Goal: Task Accomplishment & Management: Manage account settings

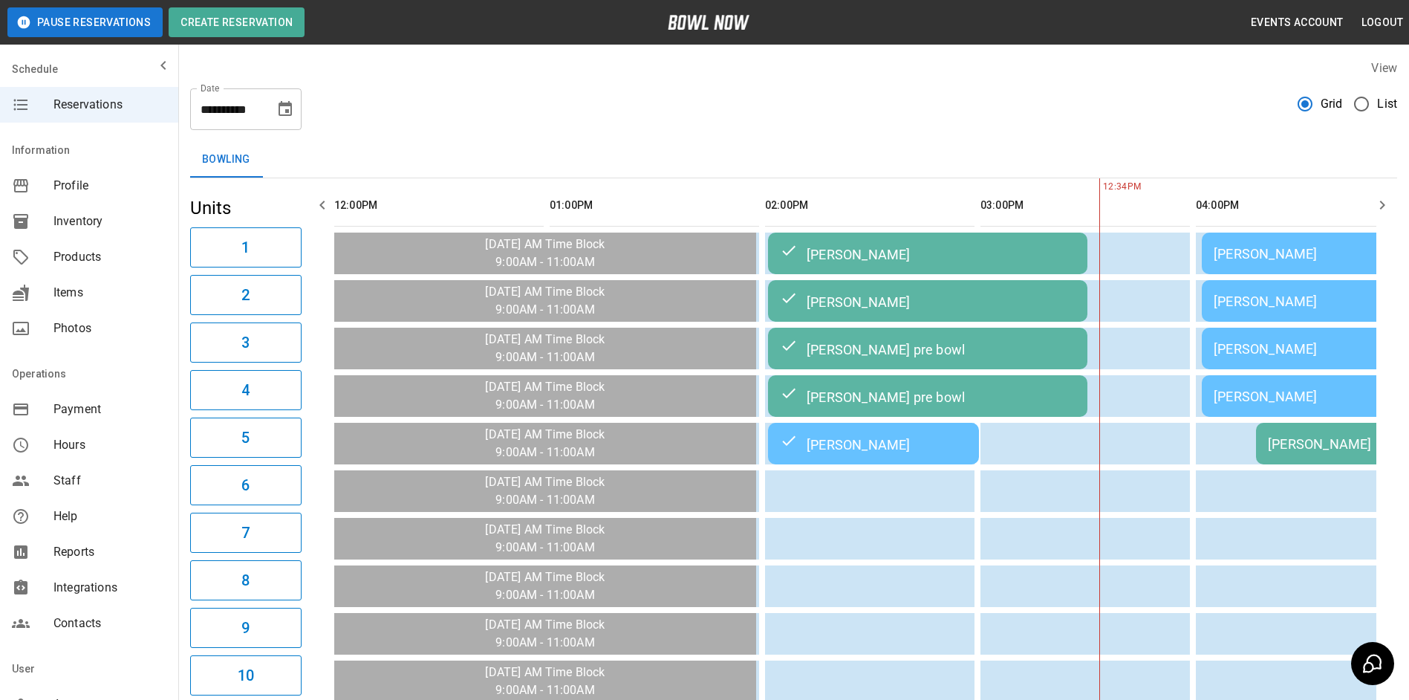
scroll to position [0, 646]
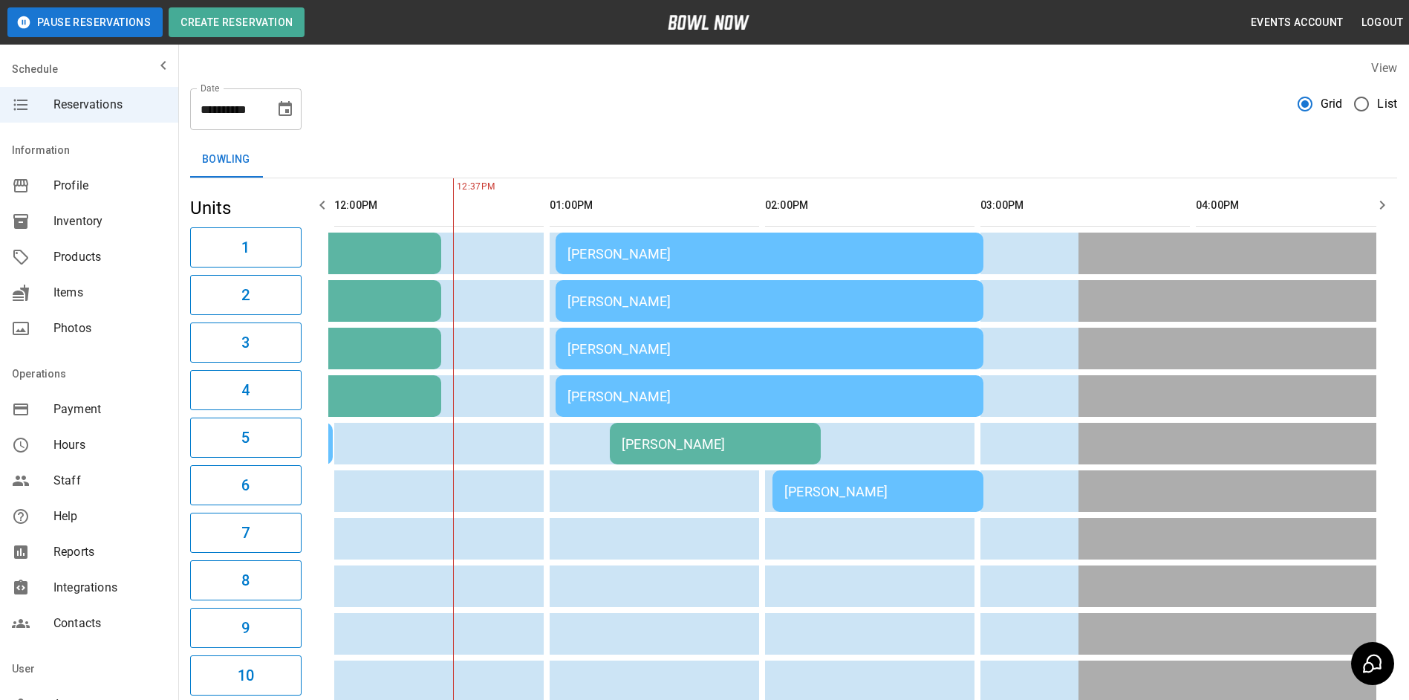
click at [802, 282] on td "[PERSON_NAME]" at bounding box center [770, 301] width 428 height 42
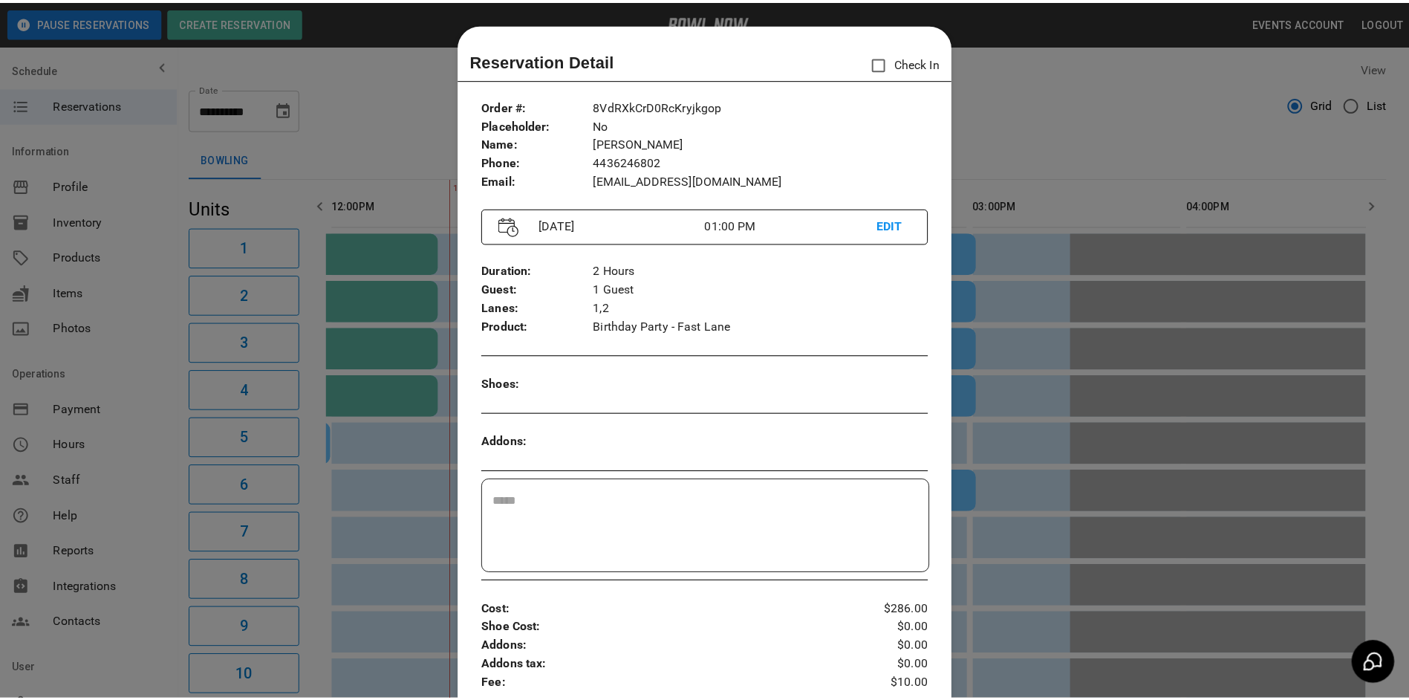
scroll to position [24, 0]
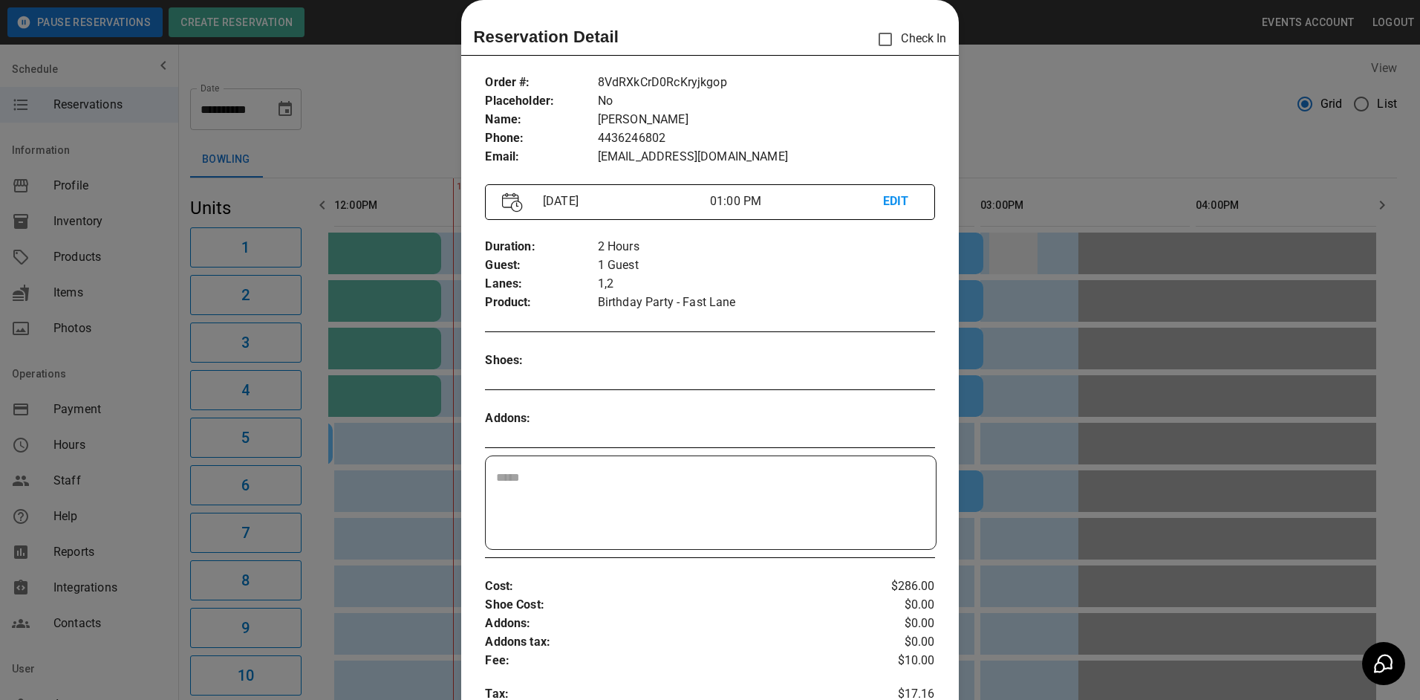
click at [1020, 248] on div at bounding box center [710, 350] width 1420 height 700
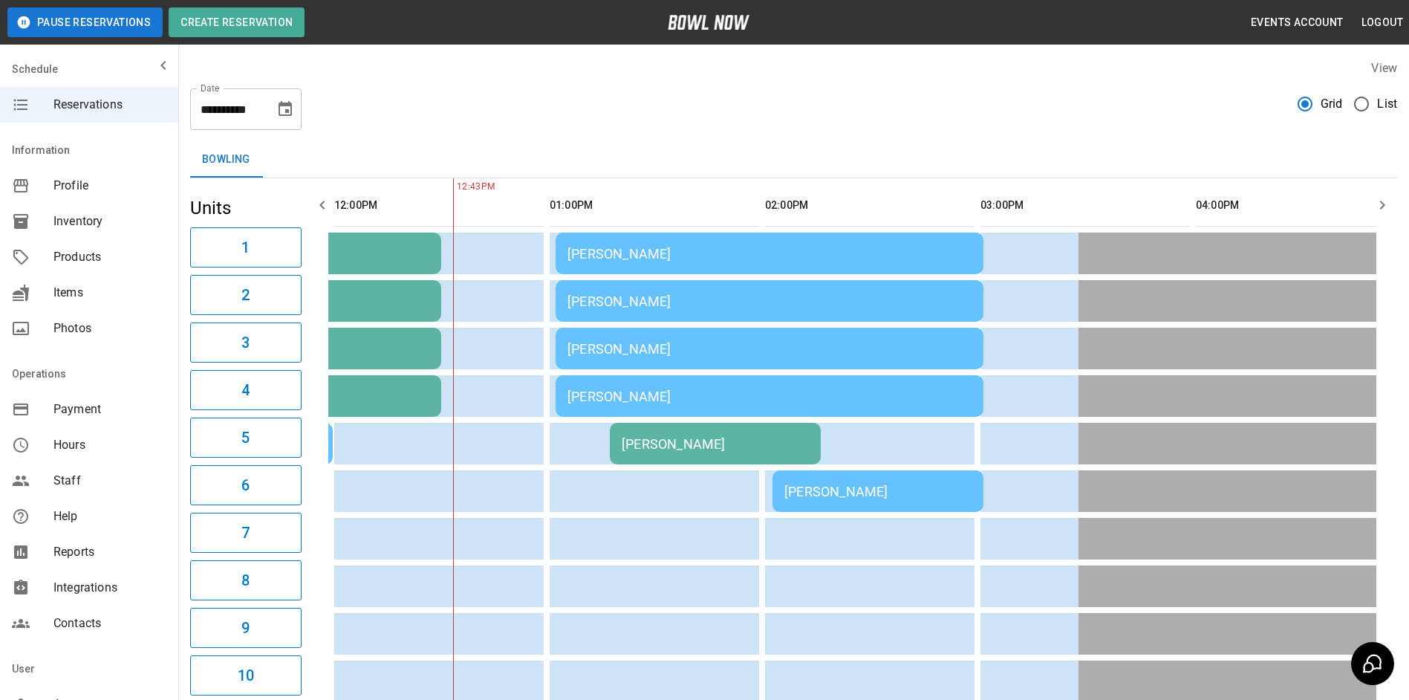
click at [281, 96] on button "Choose date, selected date is Oct 5, 2025" at bounding box center [285, 109] width 30 height 30
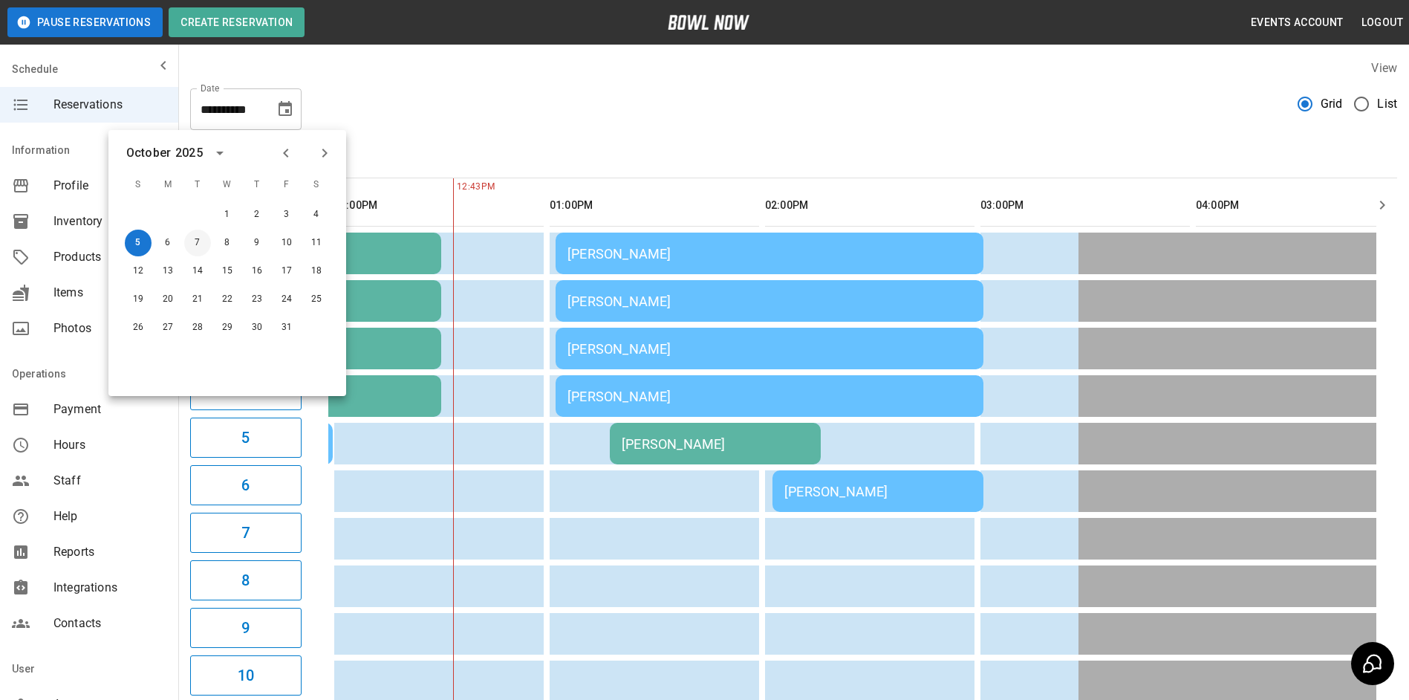
click at [196, 247] on button "7" at bounding box center [197, 242] width 27 height 27
type input "**********"
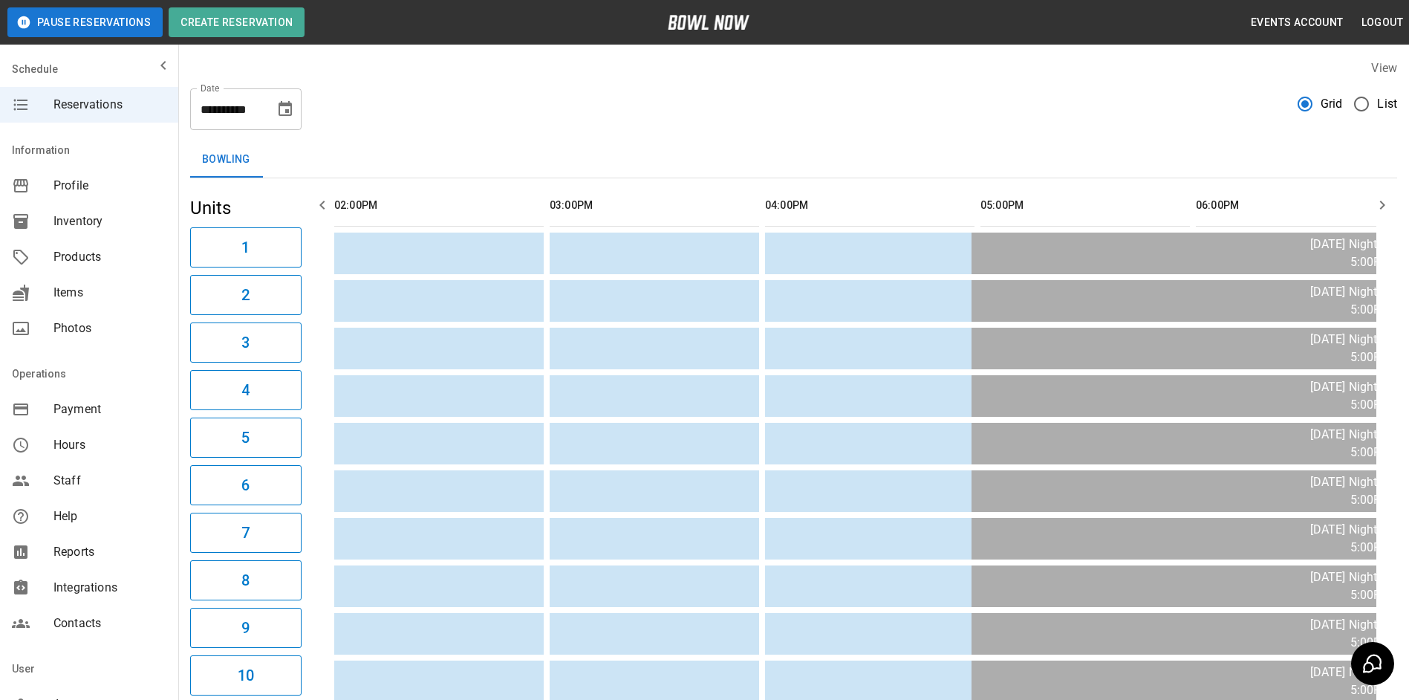
scroll to position [0, 215]
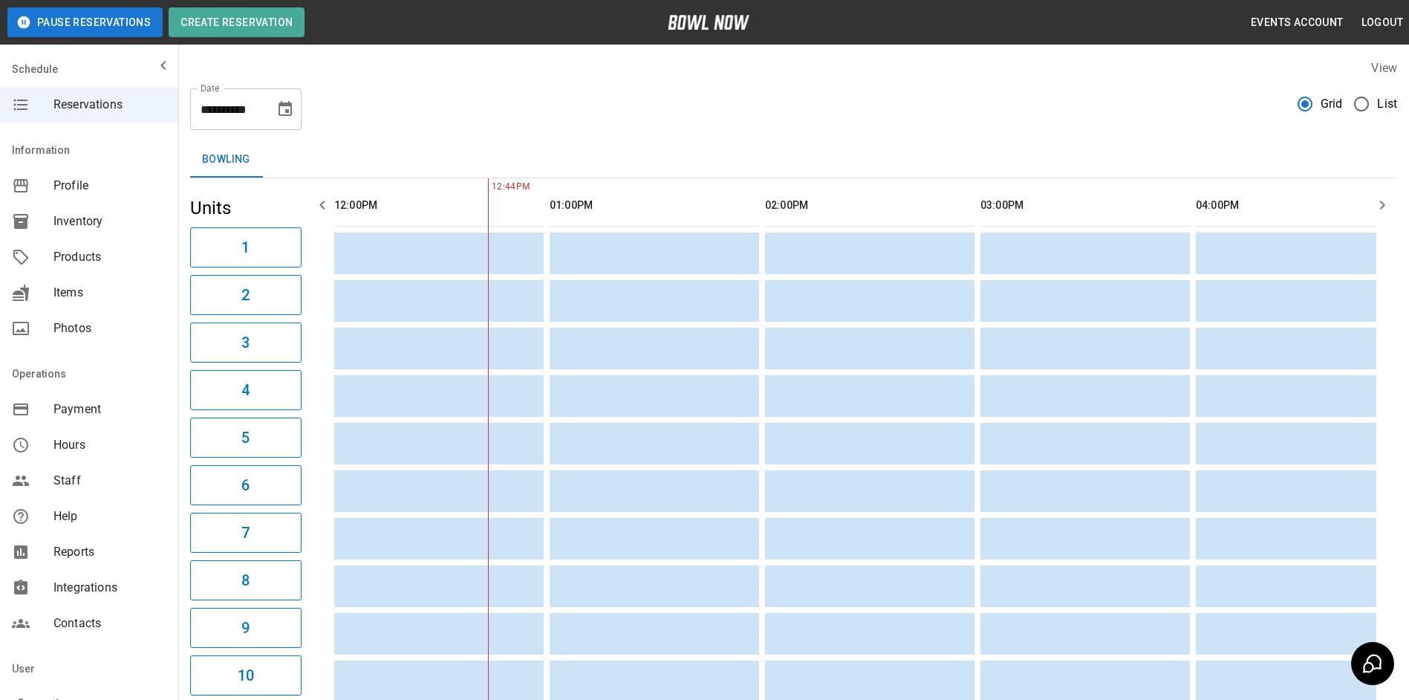
click at [316, 209] on icon "button" at bounding box center [322, 205] width 18 height 18
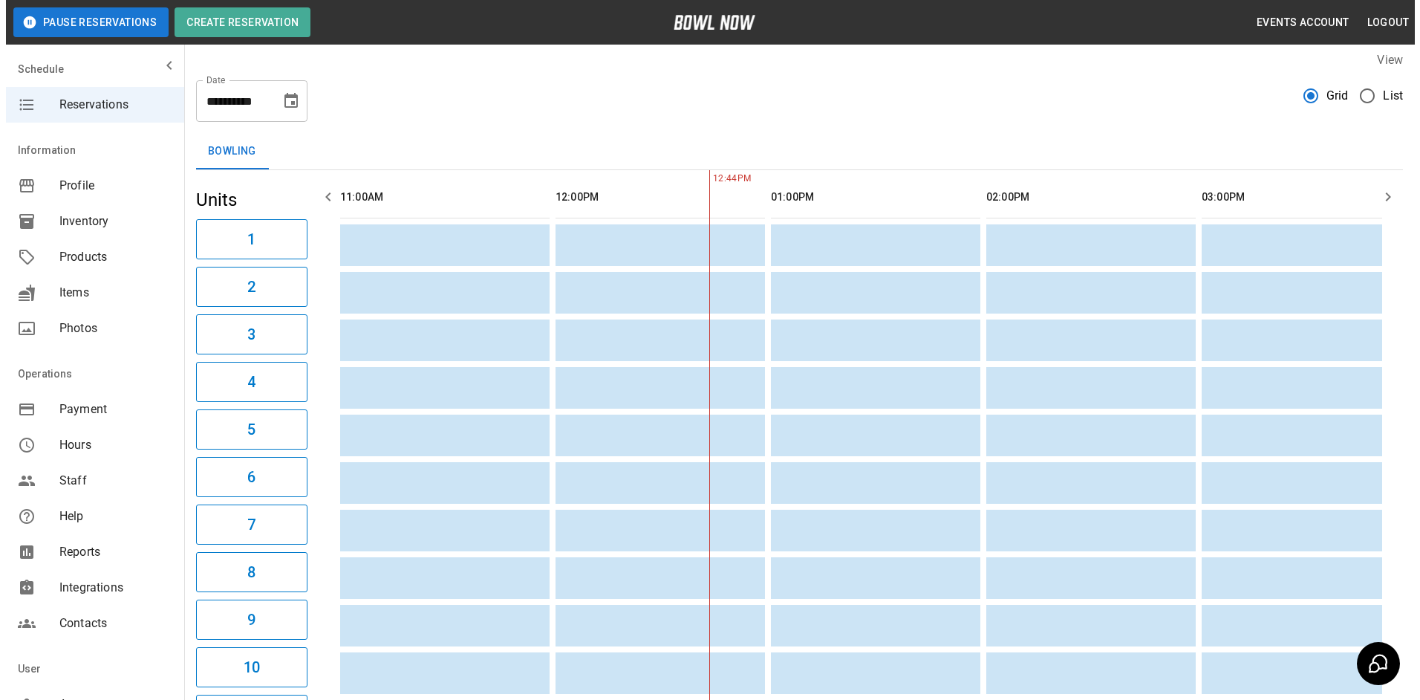
scroll to position [0, 0]
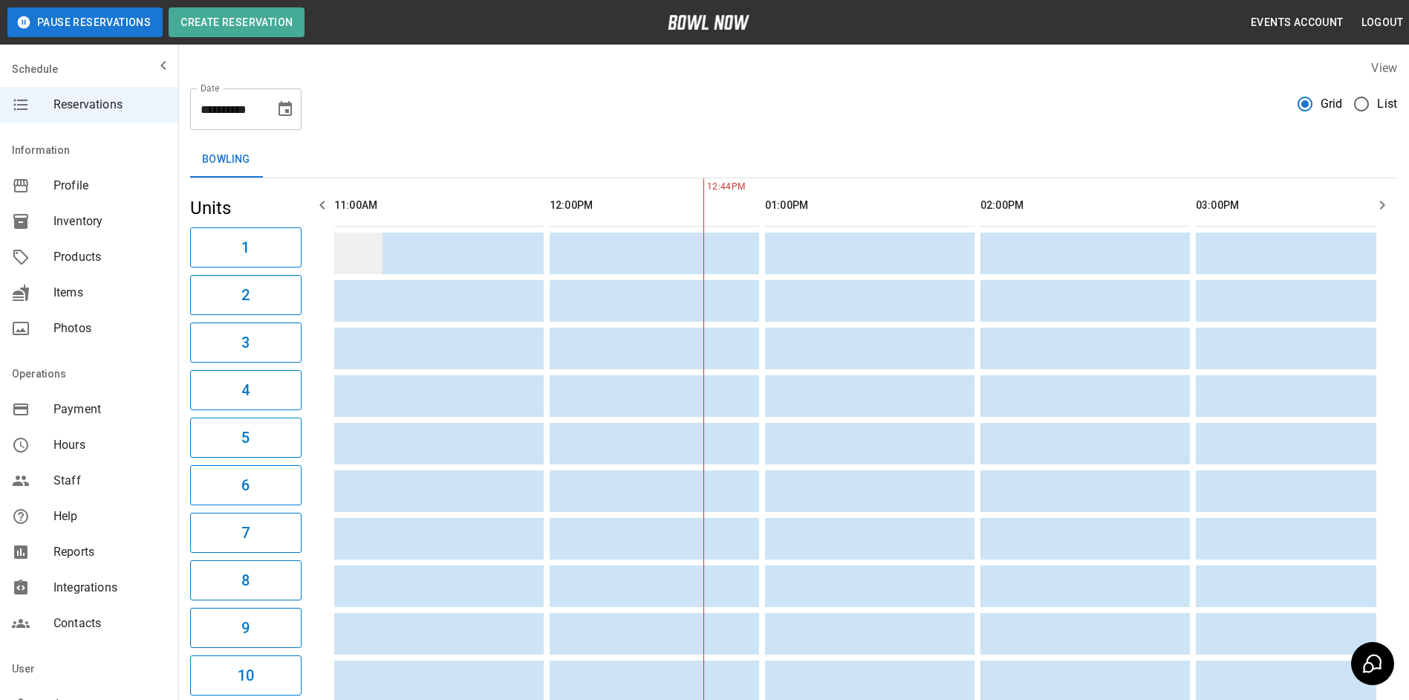
click at [358, 250] on td "sticky table" at bounding box center [358, 253] width 48 height 42
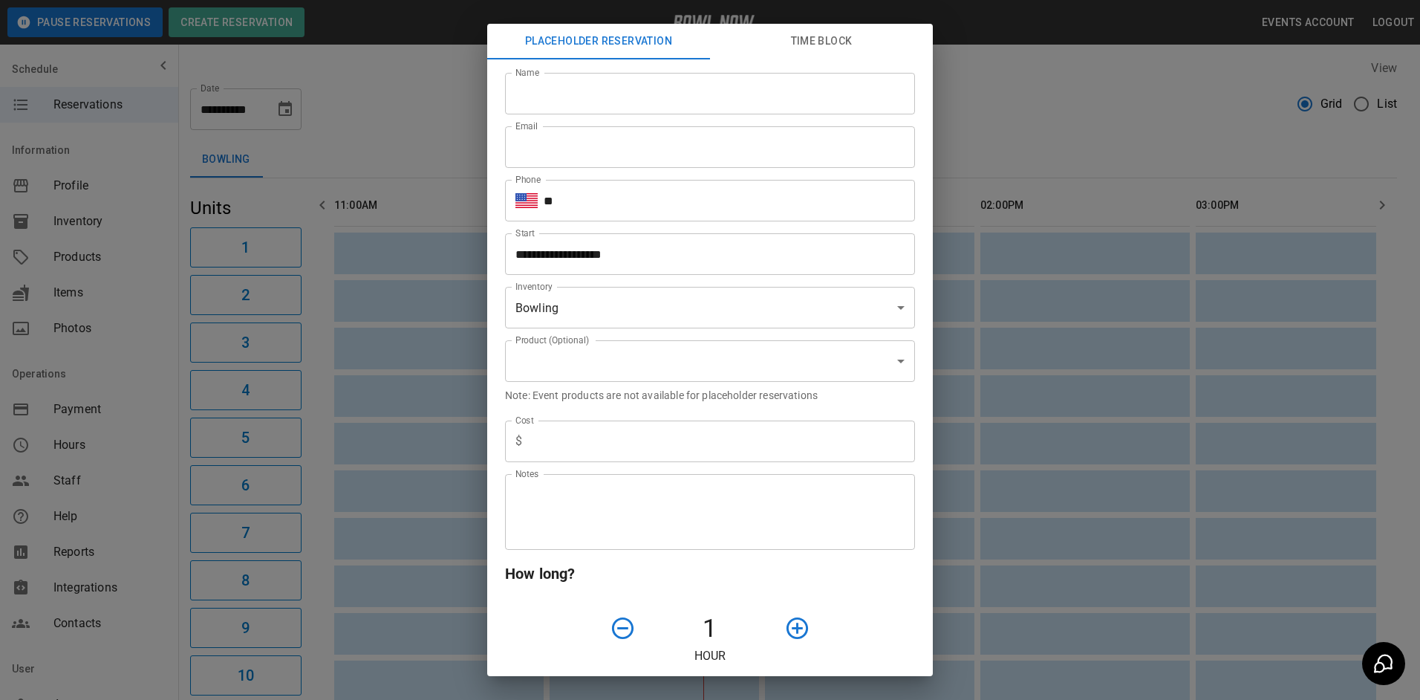
type input "**********"
click at [597, 103] on input "Name" at bounding box center [710, 94] width 410 height 42
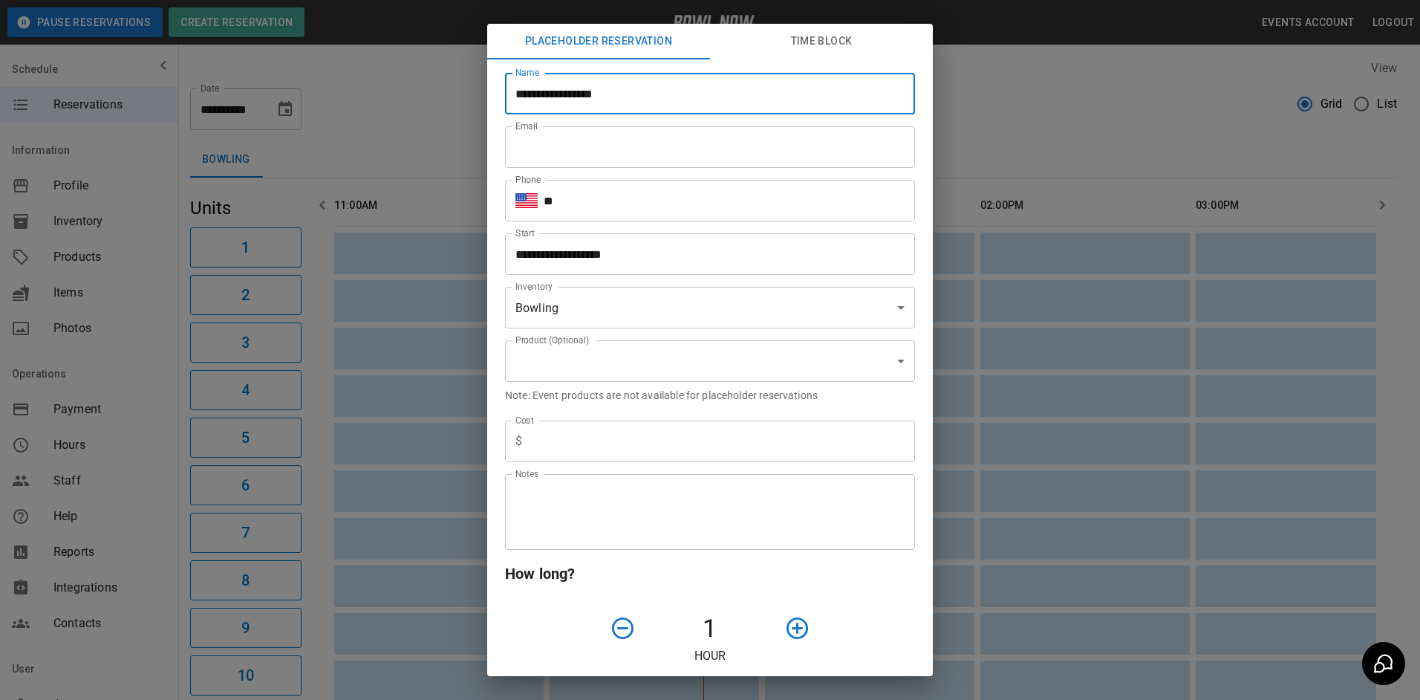
type input "**********"
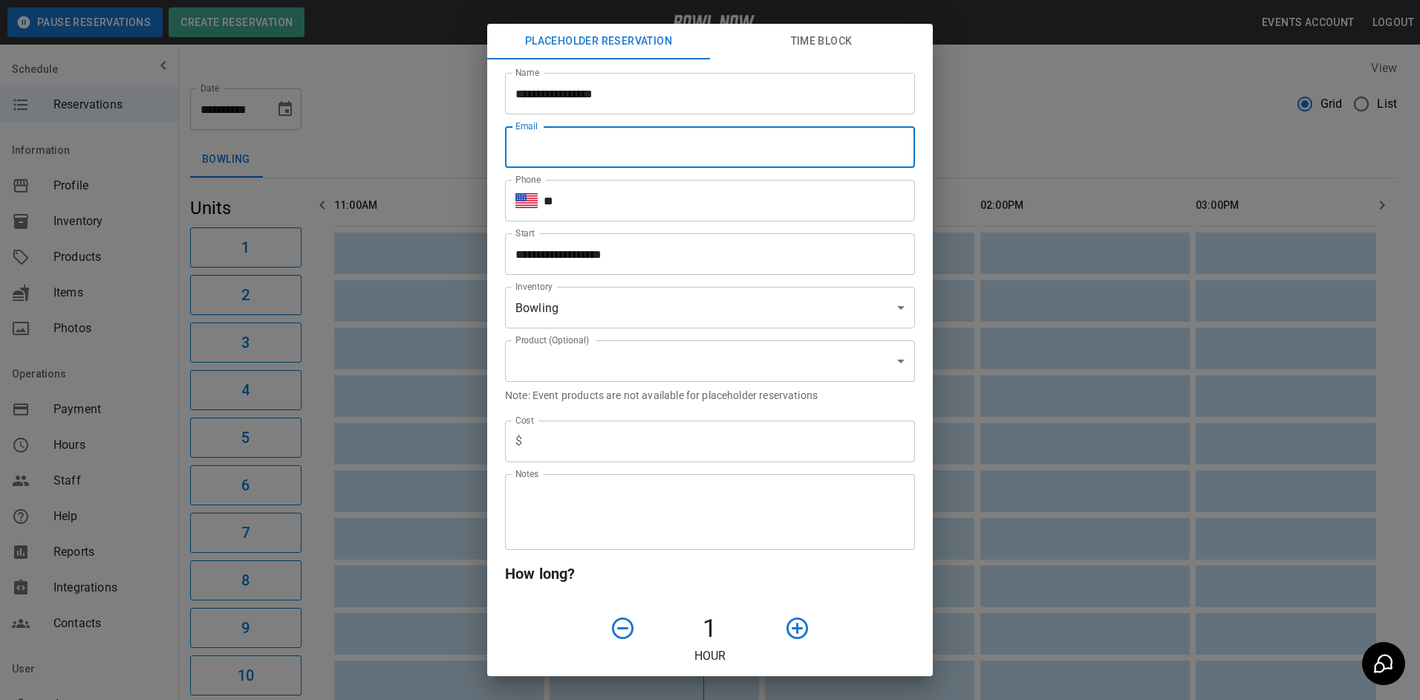
click at [613, 177] on div "**********" at bounding box center [704, 543] width 422 height 990
type input "**********"
type input "*"
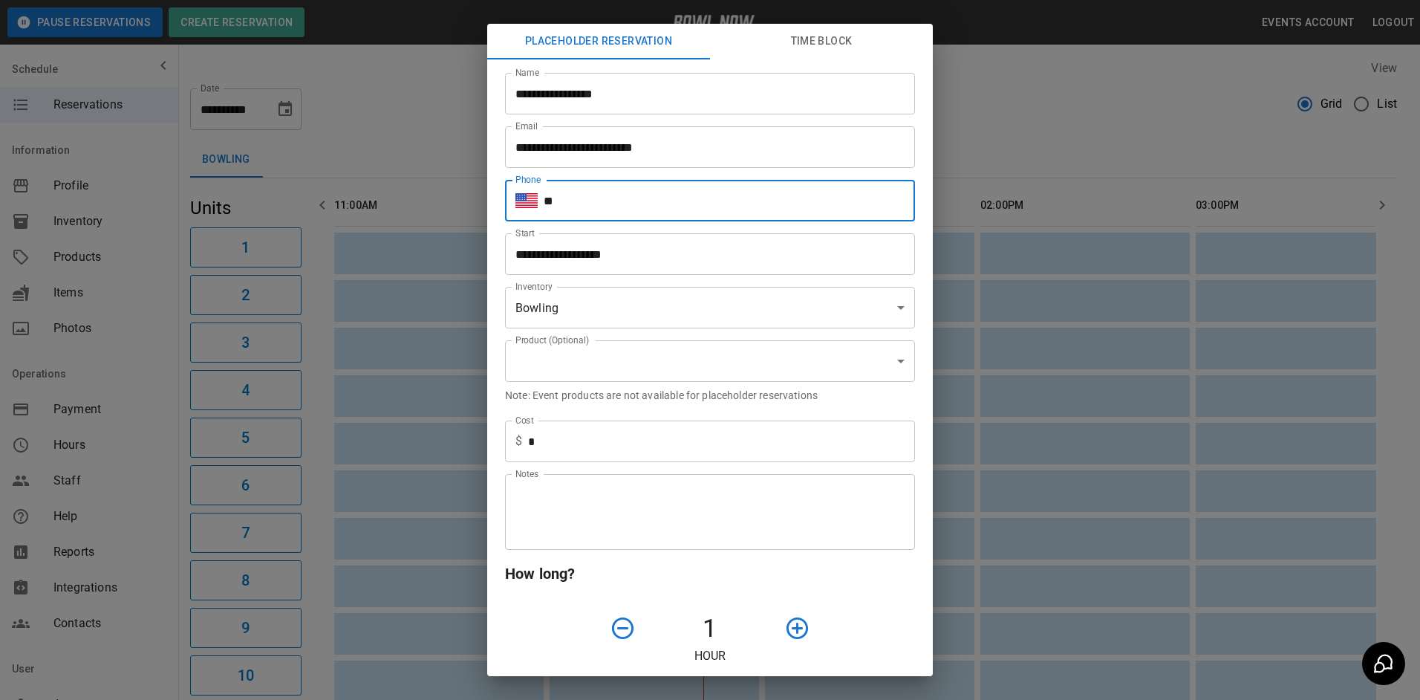
drag, startPoint x: 604, startPoint y: 206, endPoint x: 602, endPoint y: 216, distance: 9.8
click at [603, 206] on input "**" at bounding box center [729, 201] width 371 height 42
type input "**********"
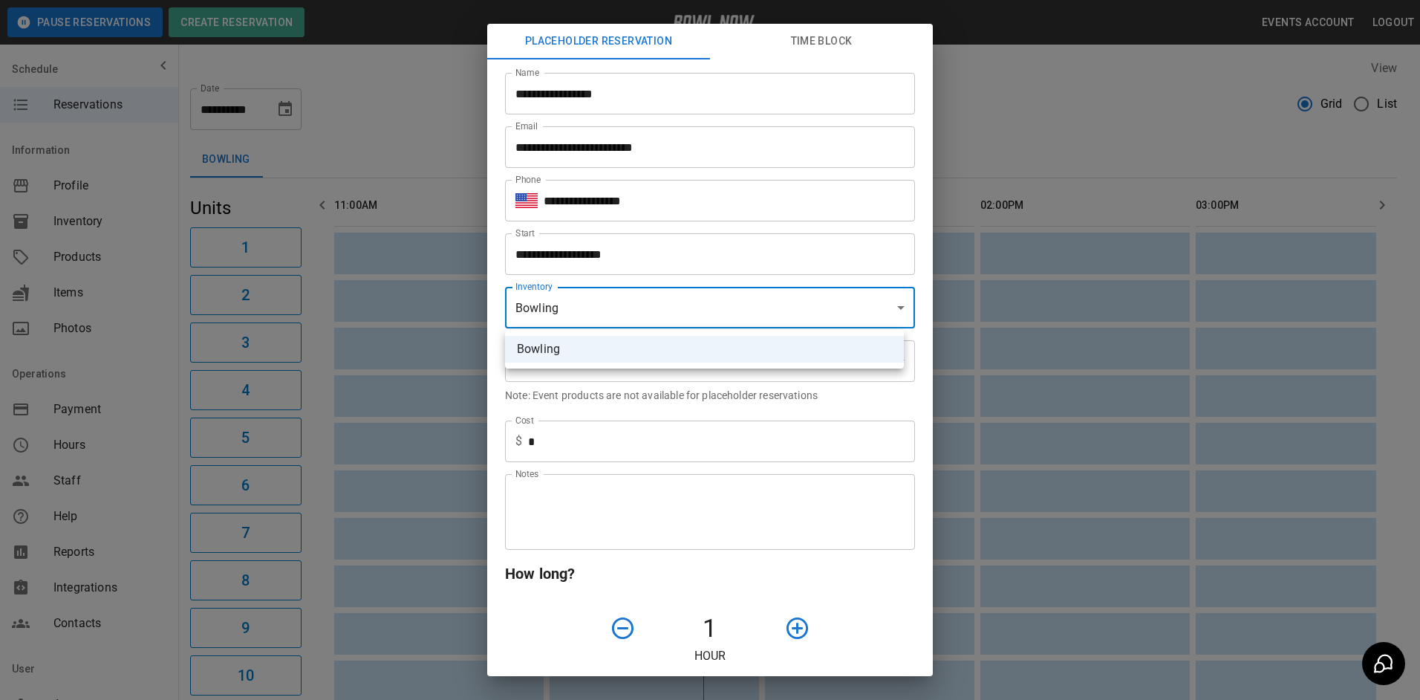
click at [691, 309] on body "**********" at bounding box center [710, 685] width 1420 height 1370
click at [638, 381] on div at bounding box center [710, 350] width 1420 height 700
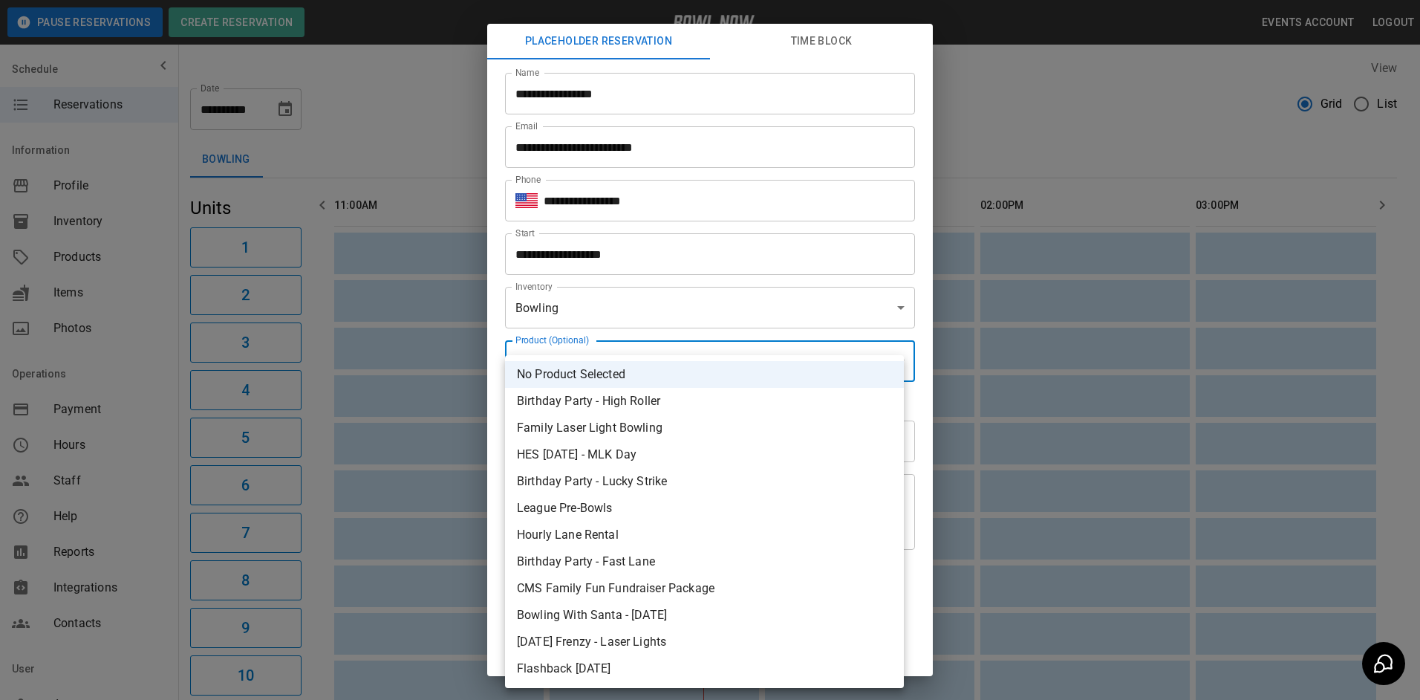
click at [631, 355] on body "**********" at bounding box center [710, 685] width 1420 height 1370
drag, startPoint x: 610, startPoint y: 511, endPoint x: 619, endPoint y: 509, distance: 9.2
click at [619, 509] on li "League Pre-Bowls" at bounding box center [704, 508] width 399 height 27
type input "**********"
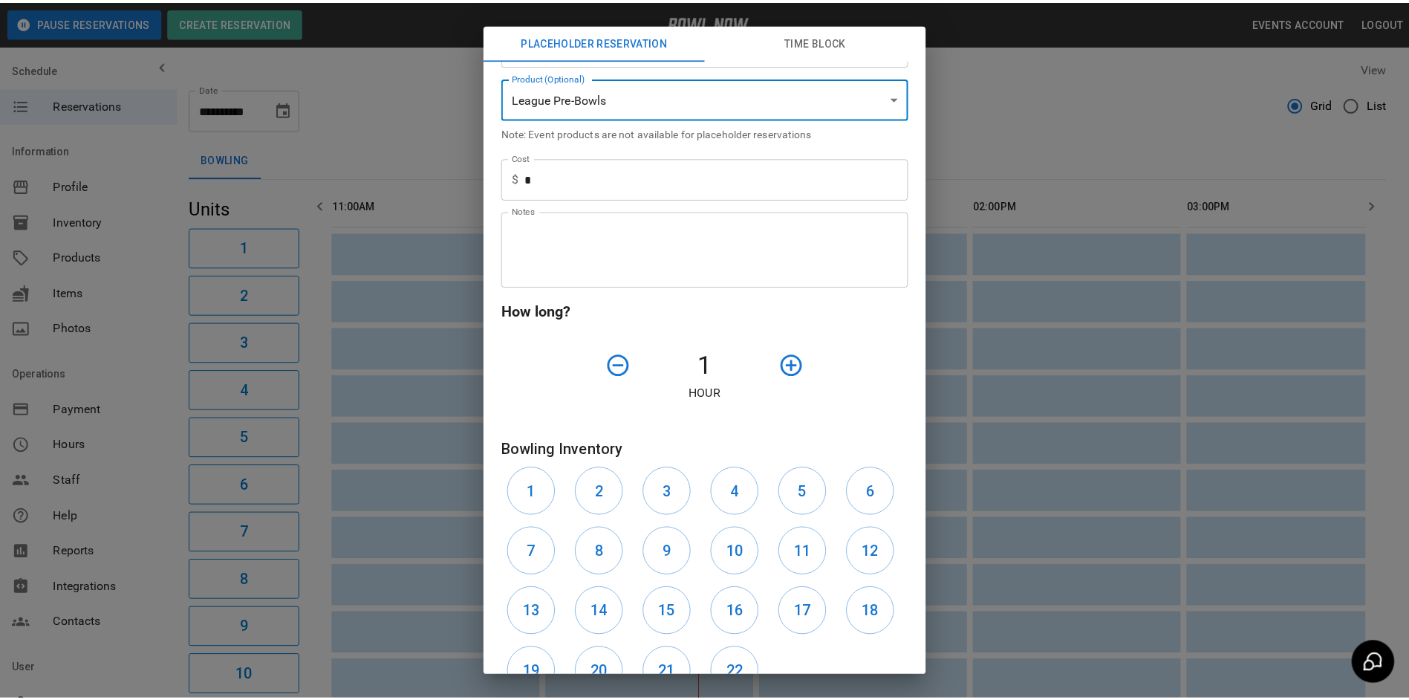
scroll to position [378, 0]
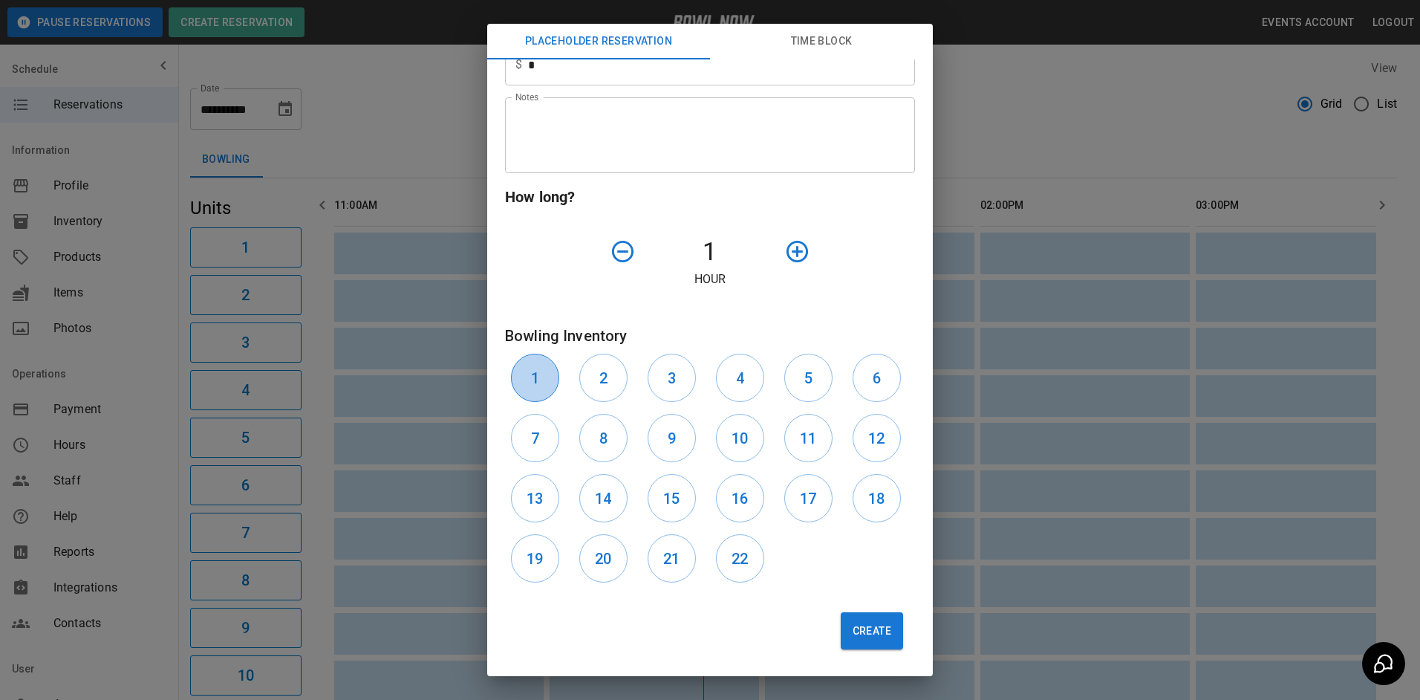
click at [548, 379] on button "1" at bounding box center [535, 378] width 48 height 48
click at [604, 393] on button "2" at bounding box center [603, 378] width 48 height 48
drag, startPoint x: 608, startPoint y: 137, endPoint x: 615, endPoint y: 125, distance: 14.6
click at [613, 128] on textarea "Notes" at bounding box center [709, 135] width 389 height 51
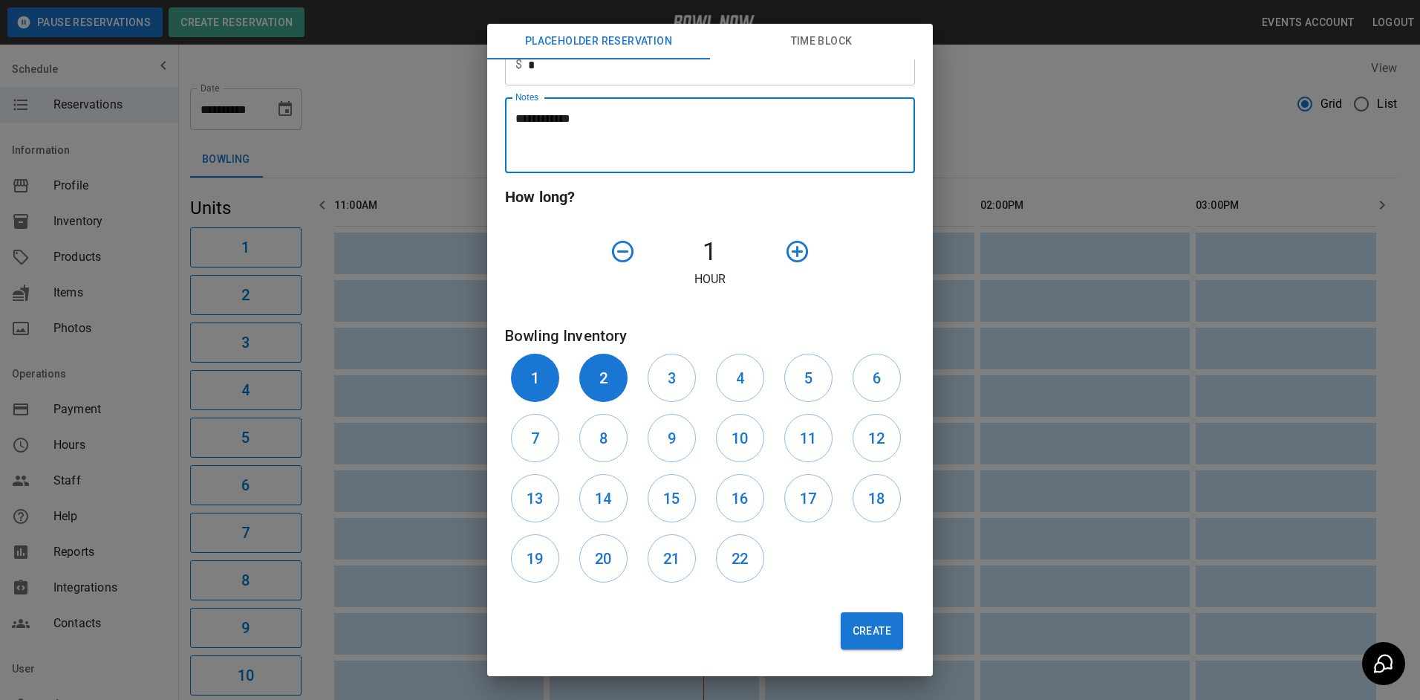
type textarea "**********"
drag, startPoint x: 853, startPoint y: 610, endPoint x: 853, endPoint y: 619, distance: 8.2
click at [853, 619] on div "Create" at bounding box center [704, 624] width 422 height 73
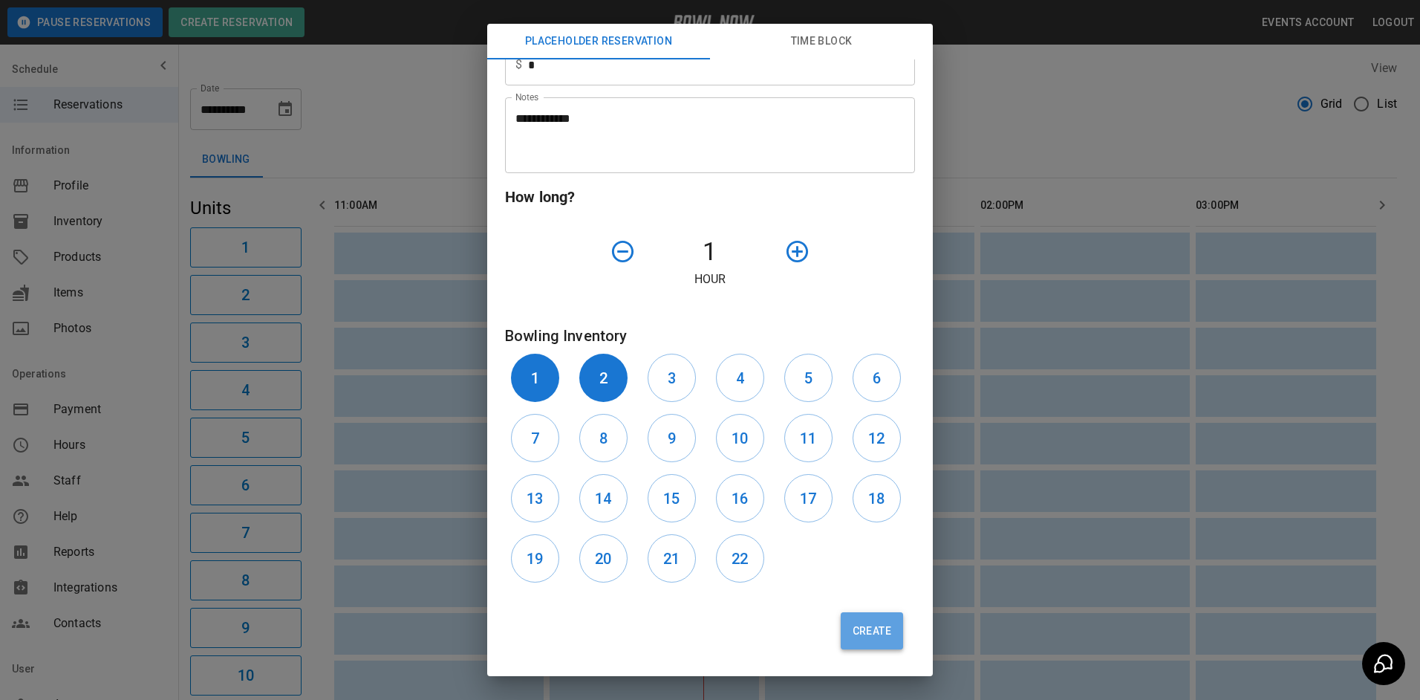
click at [853, 620] on button "Create" at bounding box center [872, 630] width 62 height 37
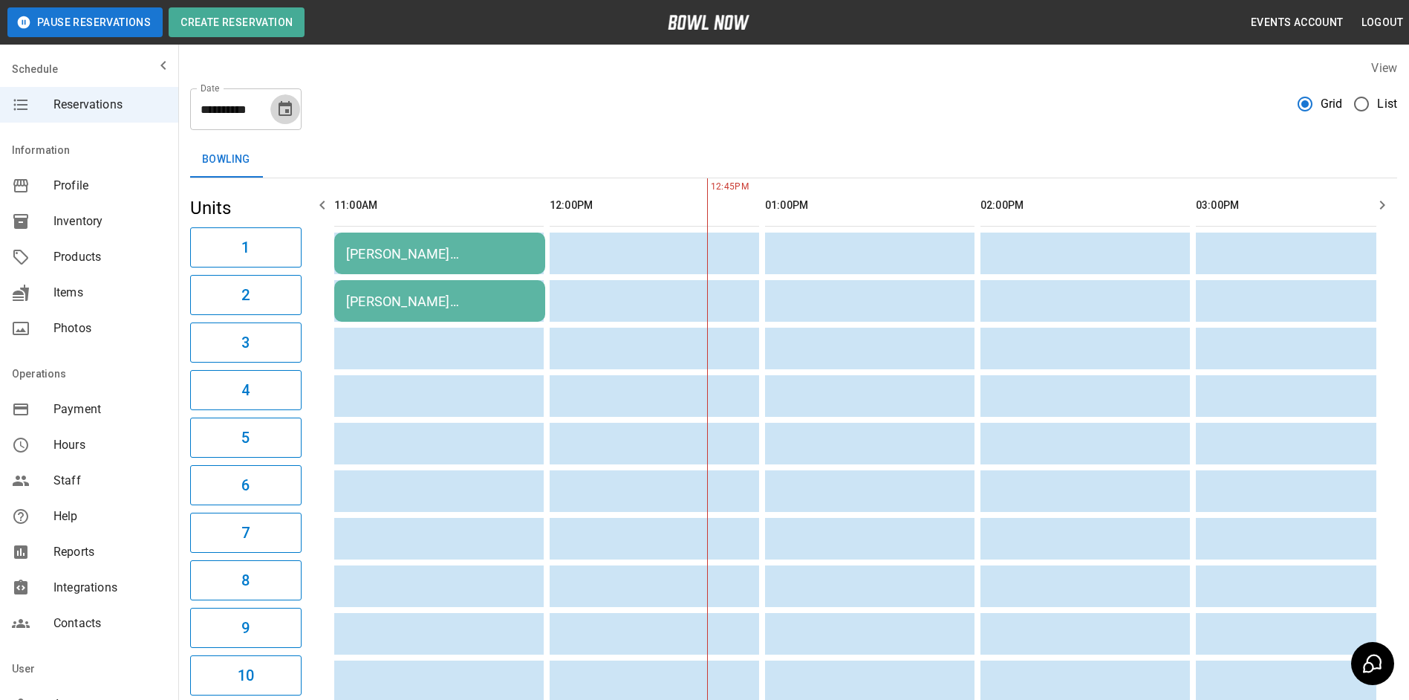
drag, startPoint x: 286, startPoint y: 114, endPoint x: 277, endPoint y: 128, distance: 16.7
click at [285, 115] on icon "Choose date, selected date is Oct 7, 2025" at bounding box center [285, 108] width 13 height 15
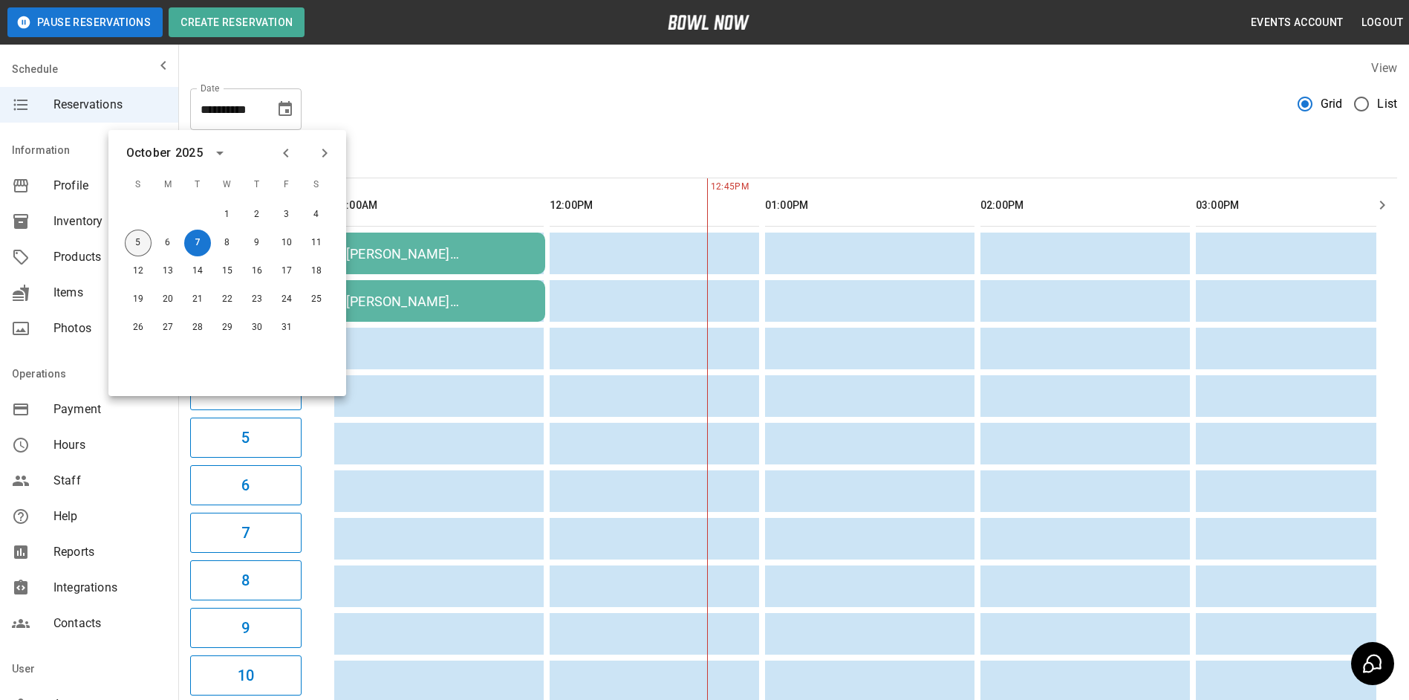
click at [135, 240] on button "5" at bounding box center [138, 242] width 27 height 27
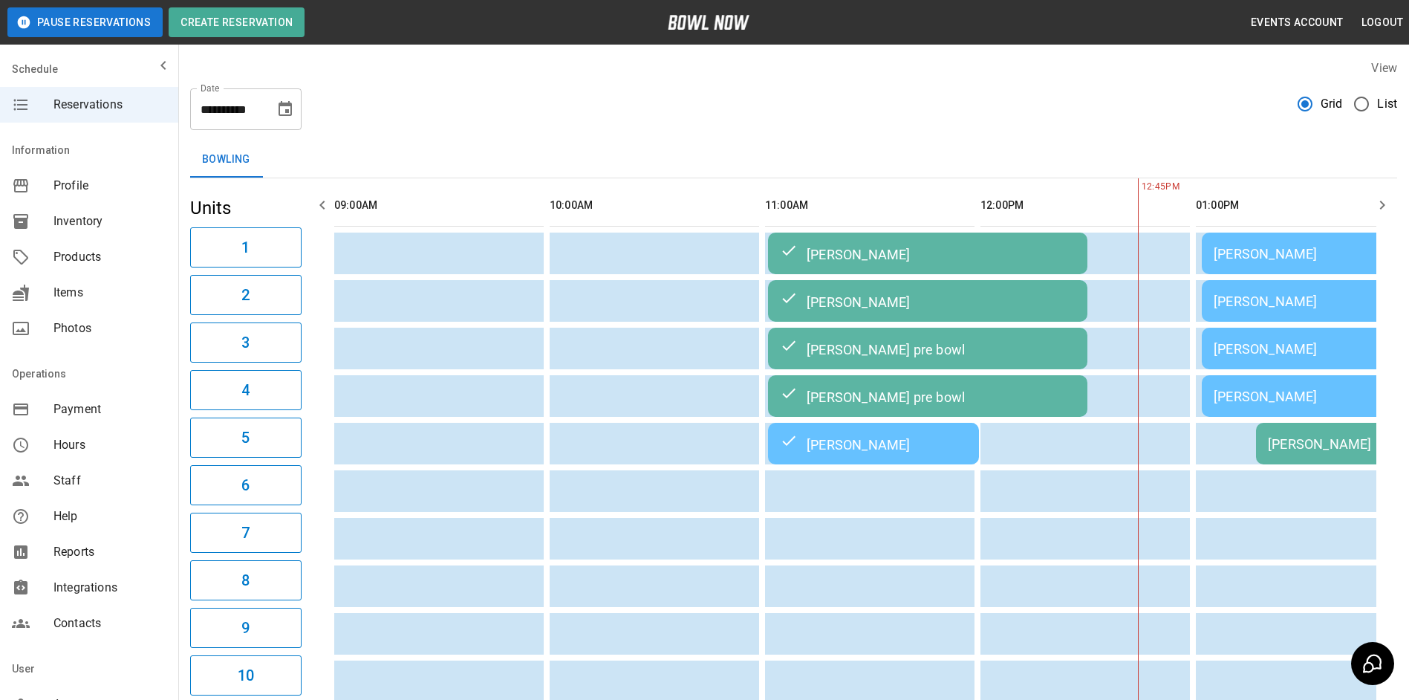
type input "**********"
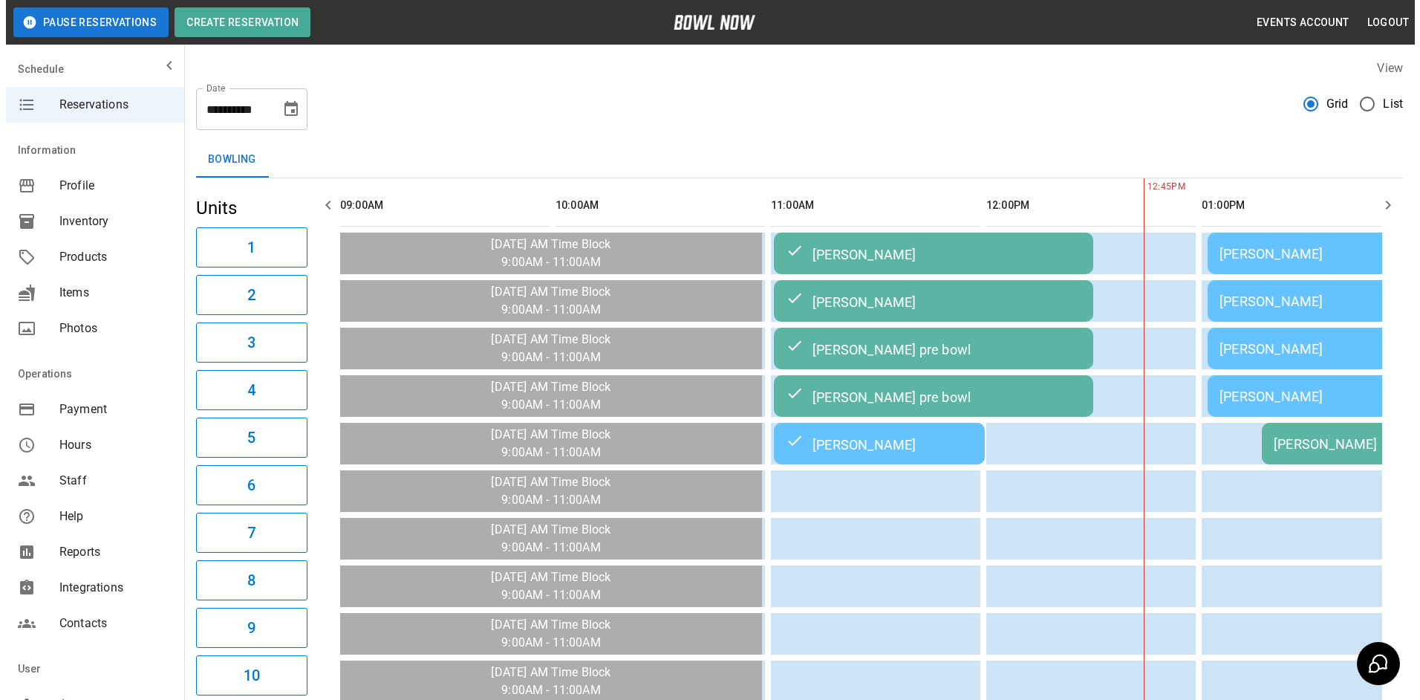
scroll to position [0, 646]
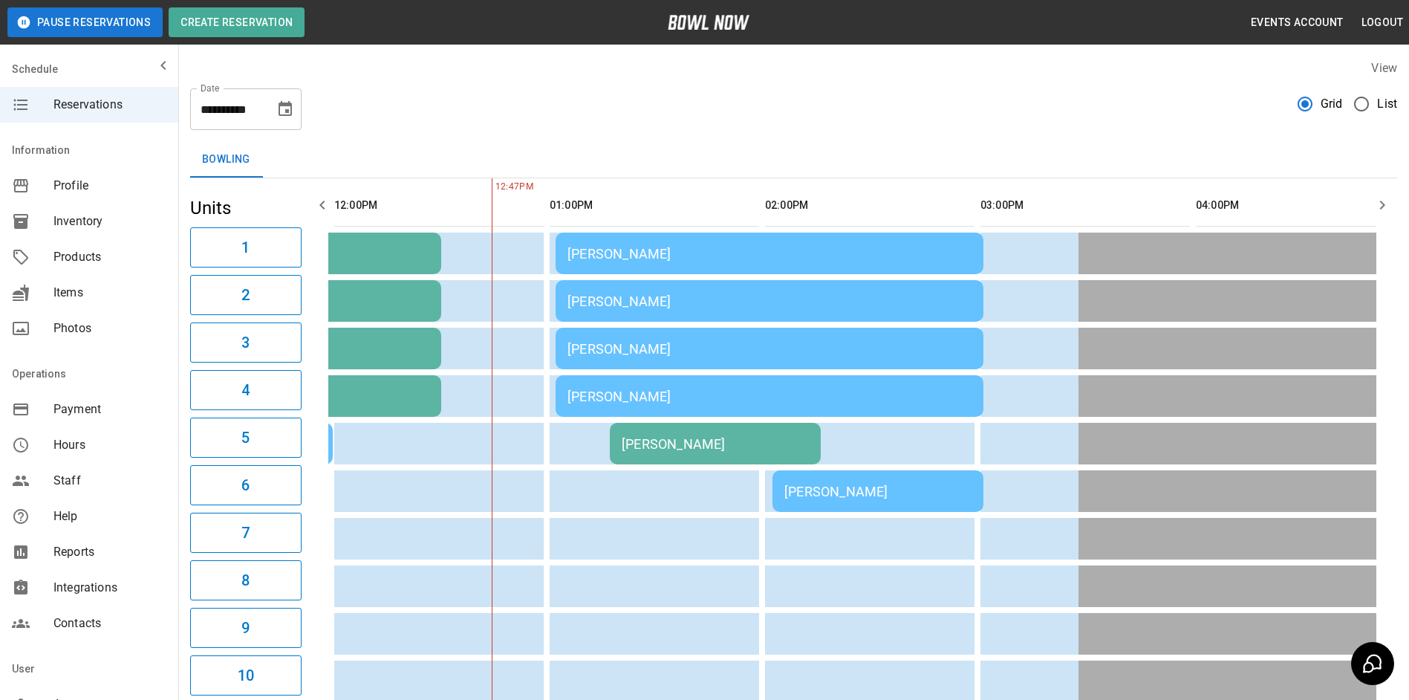
click at [721, 394] on div "[PERSON_NAME]" at bounding box center [769, 396] width 404 height 16
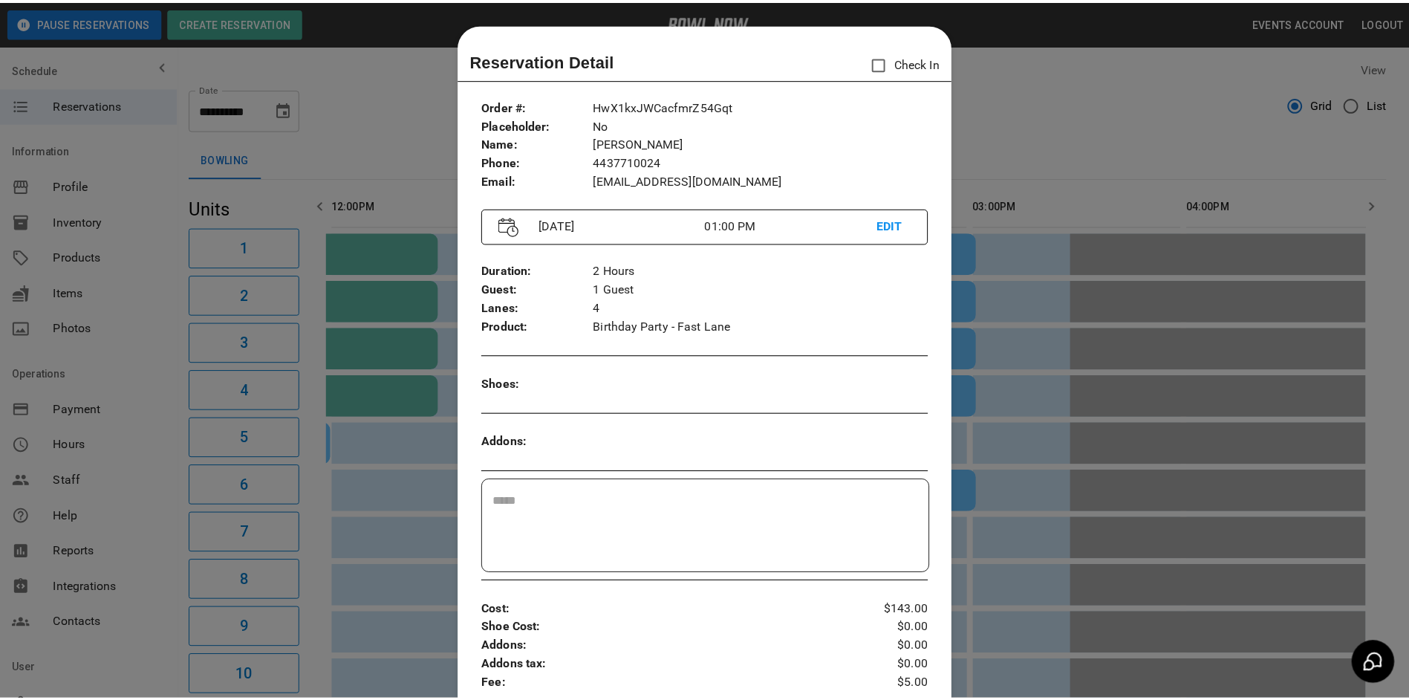
scroll to position [24, 0]
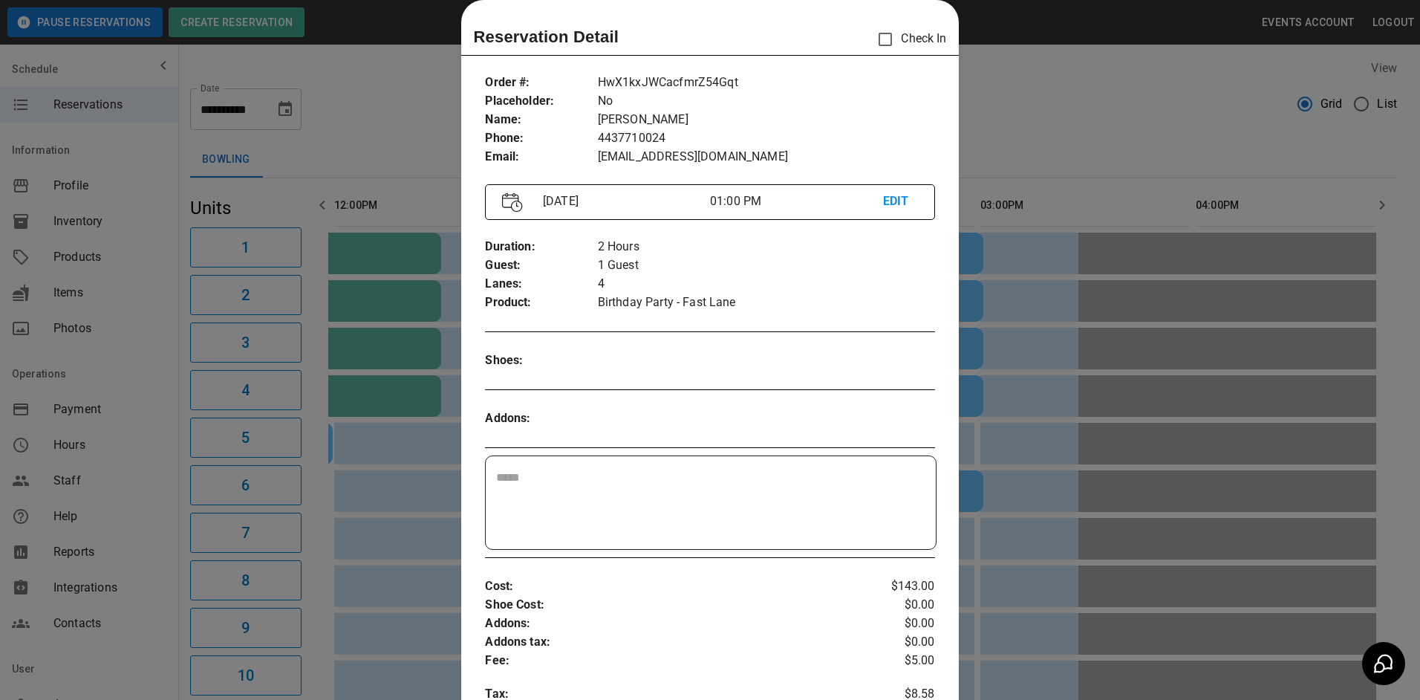
click at [1093, 102] on div at bounding box center [710, 350] width 1420 height 700
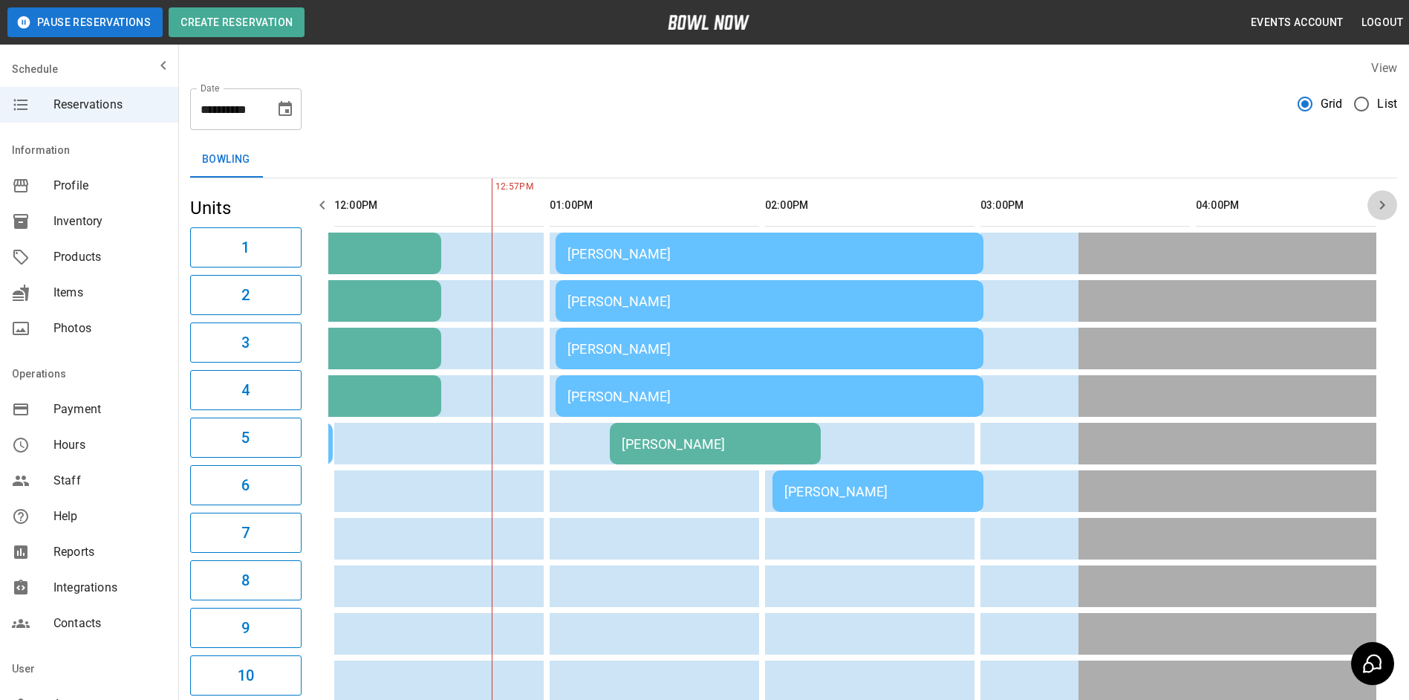
click at [1391, 214] on button "button" at bounding box center [1382, 205] width 30 height 30
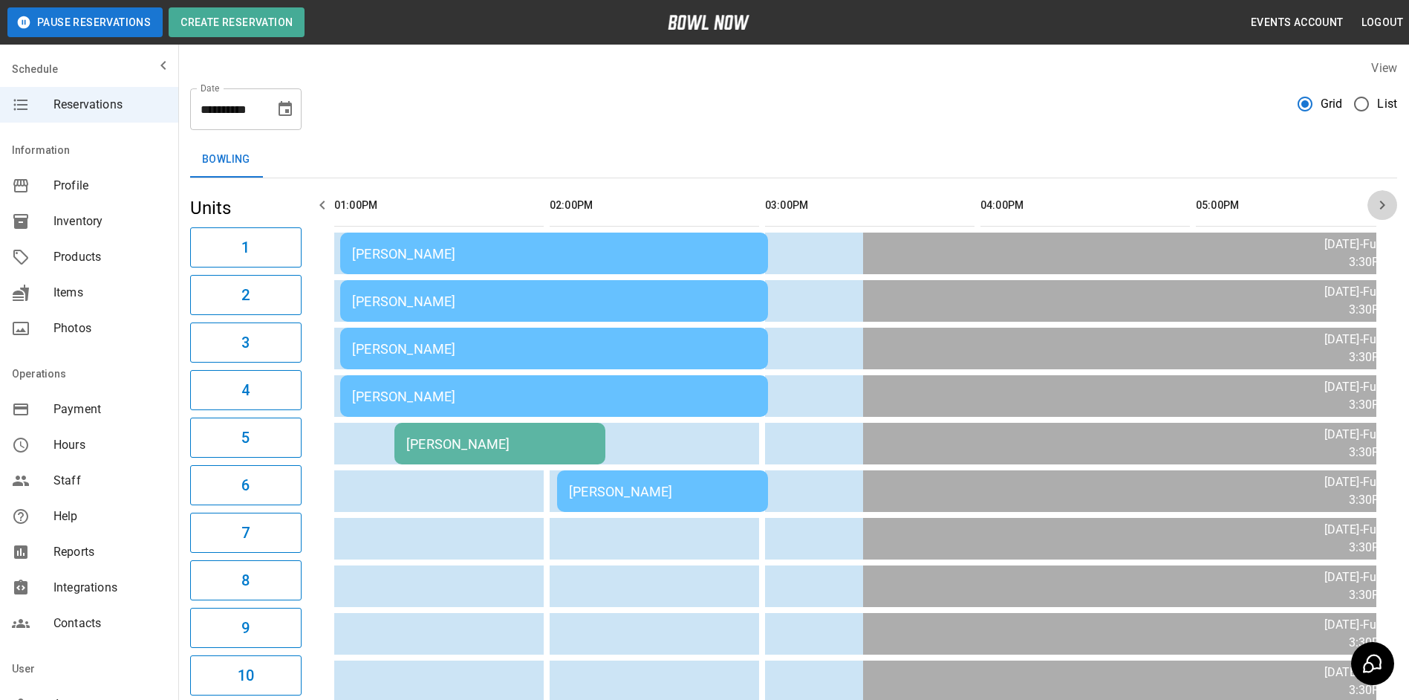
click at [1388, 206] on icon "button" at bounding box center [1382, 205] width 18 height 18
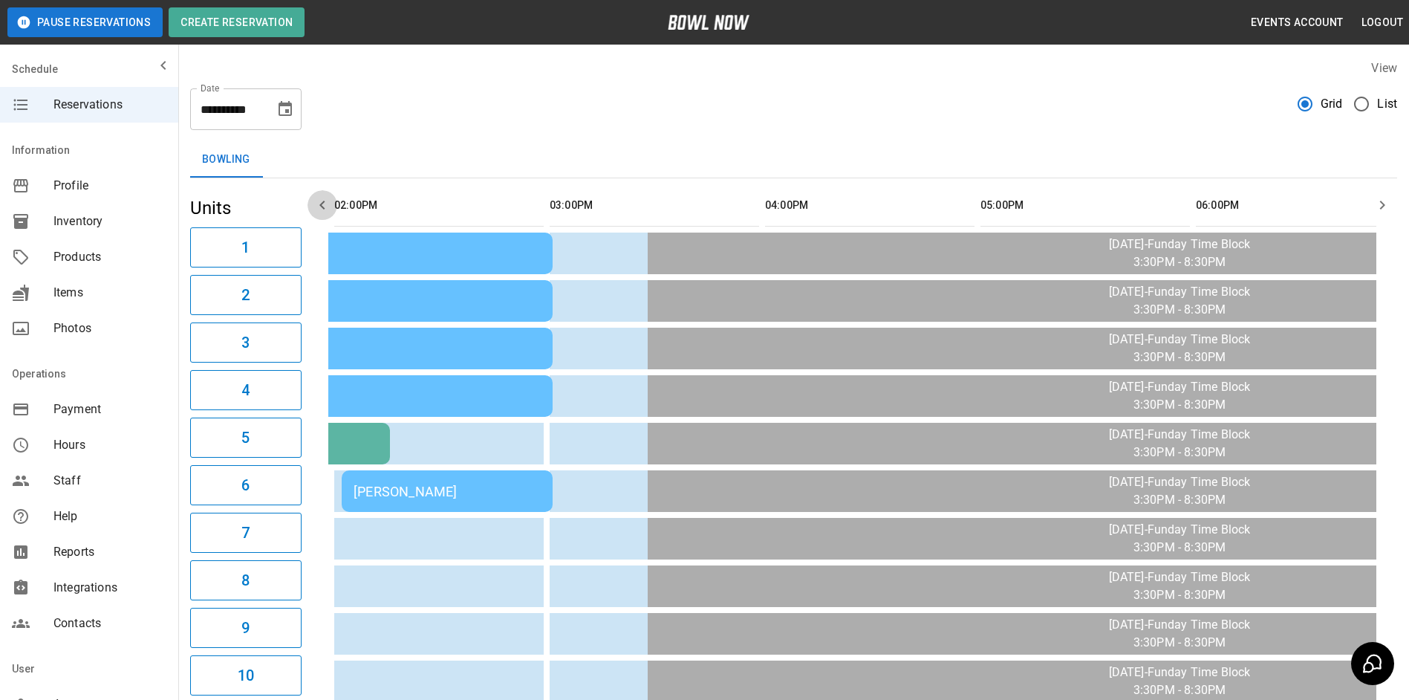
click at [323, 209] on icon "button" at bounding box center [322, 205] width 18 height 18
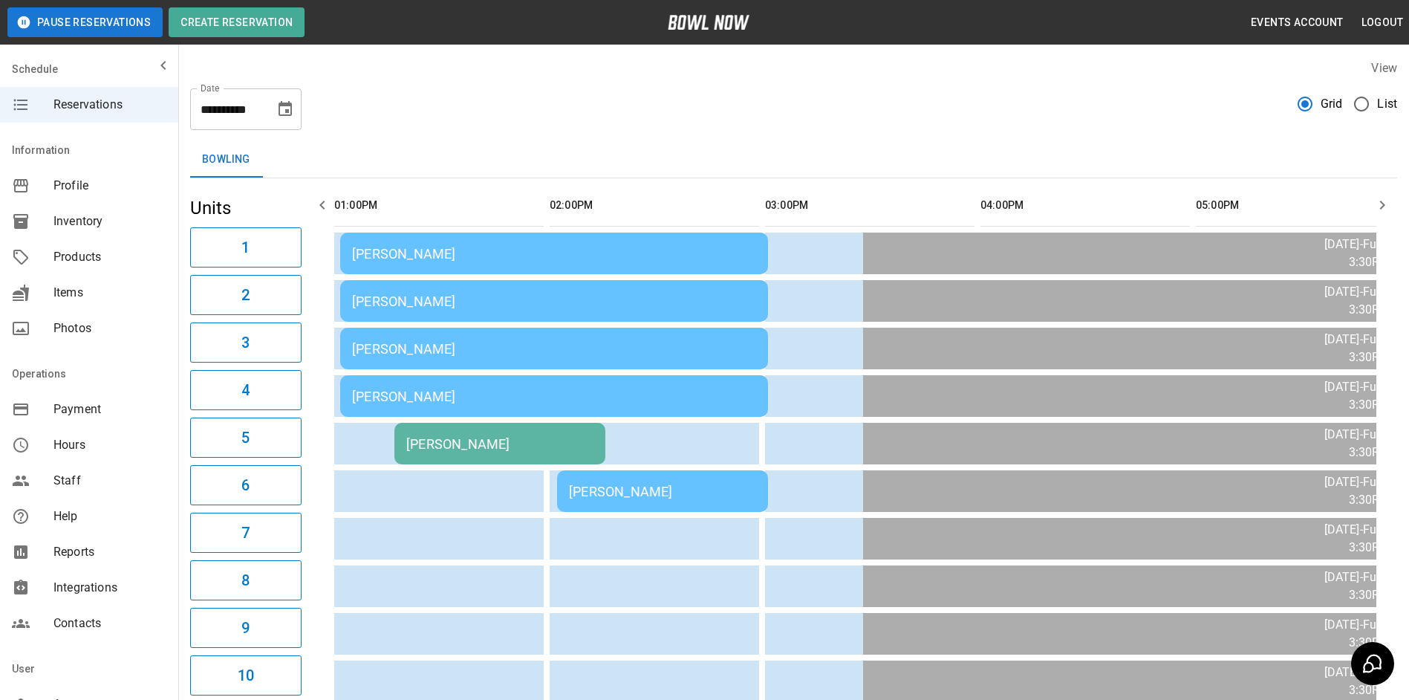
click at [322, 207] on icon "button" at bounding box center [321, 205] width 5 height 9
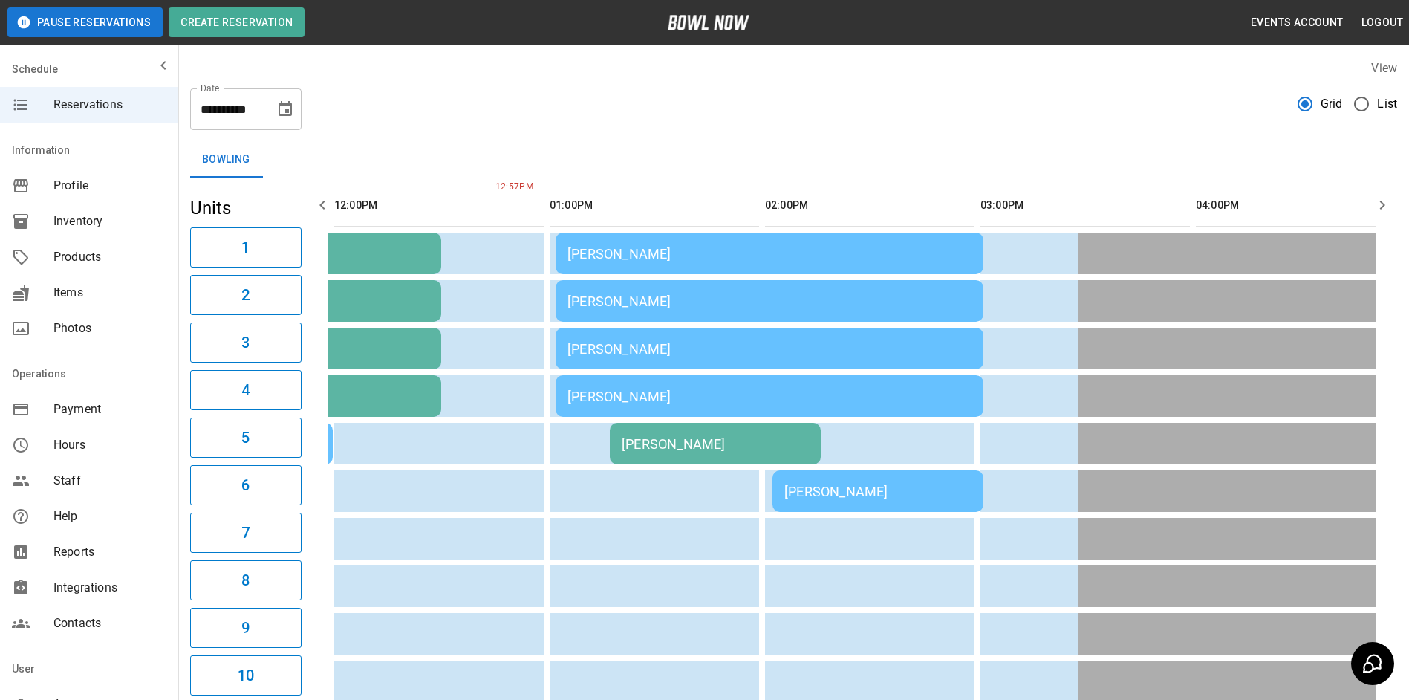
click at [322, 206] on icon "button" at bounding box center [321, 205] width 5 height 9
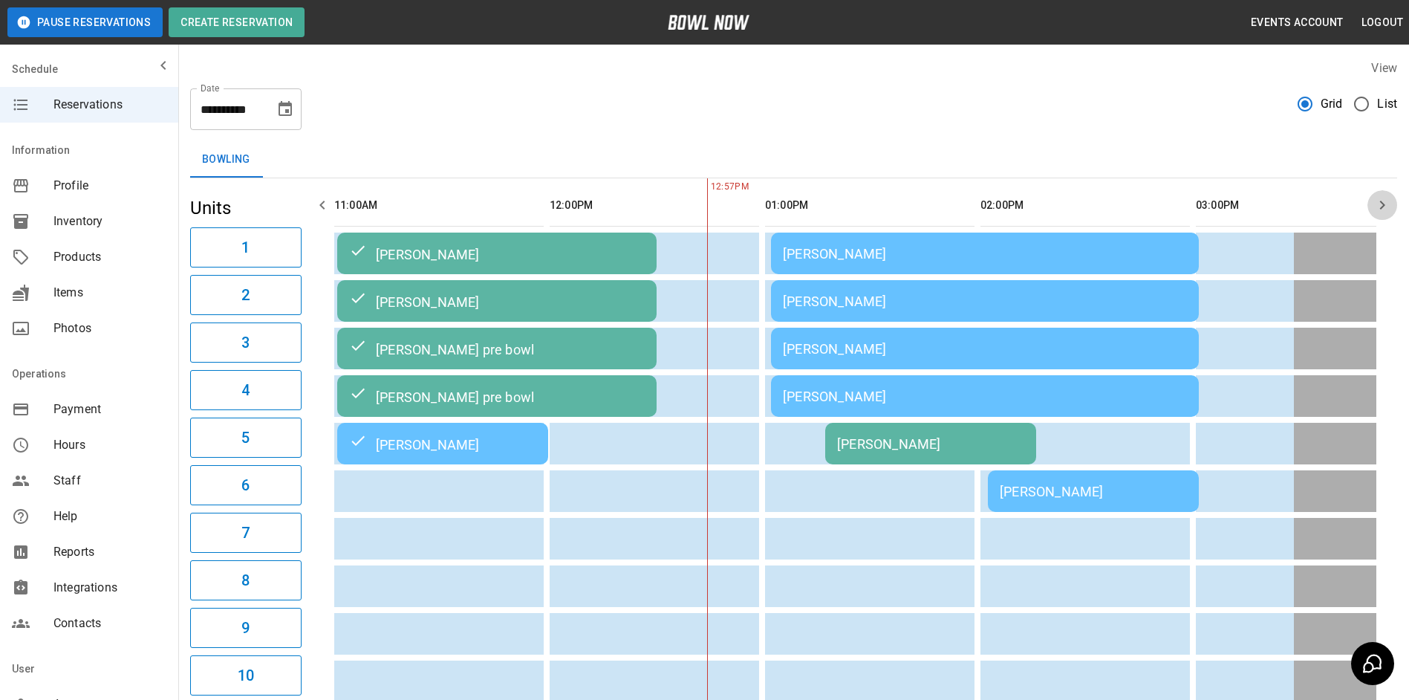
drag, startPoint x: 1395, startPoint y: 205, endPoint x: 1386, endPoint y: 201, distance: 9.7
click at [1392, 205] on button "button" at bounding box center [1382, 205] width 30 height 30
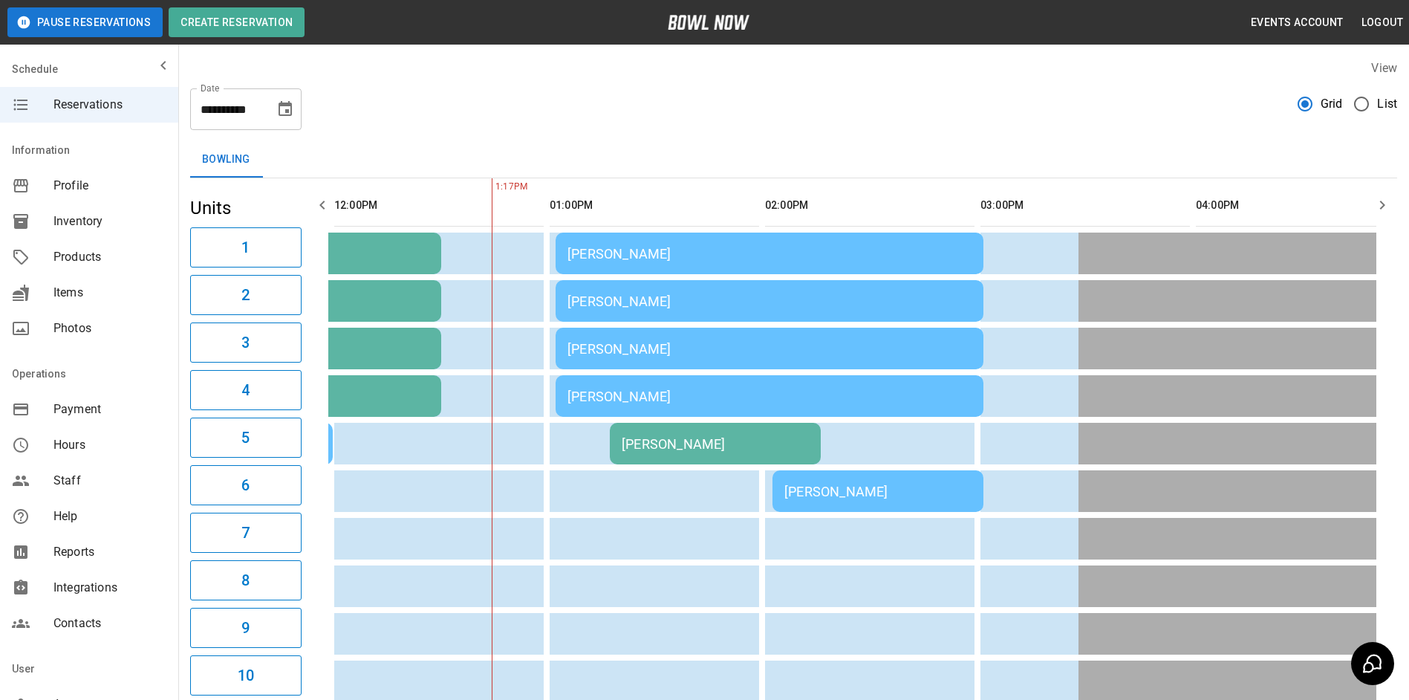
click at [1381, 198] on icon "button" at bounding box center [1382, 205] width 18 height 18
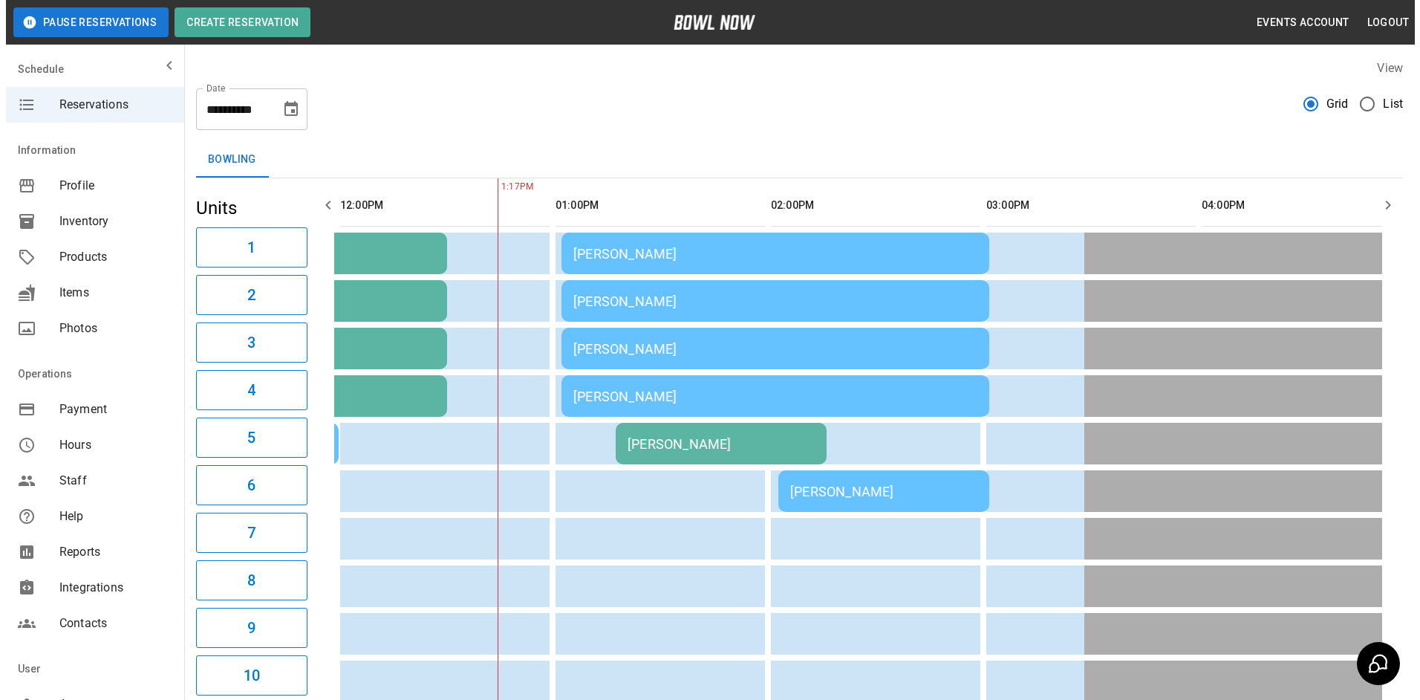
scroll to position [0, 862]
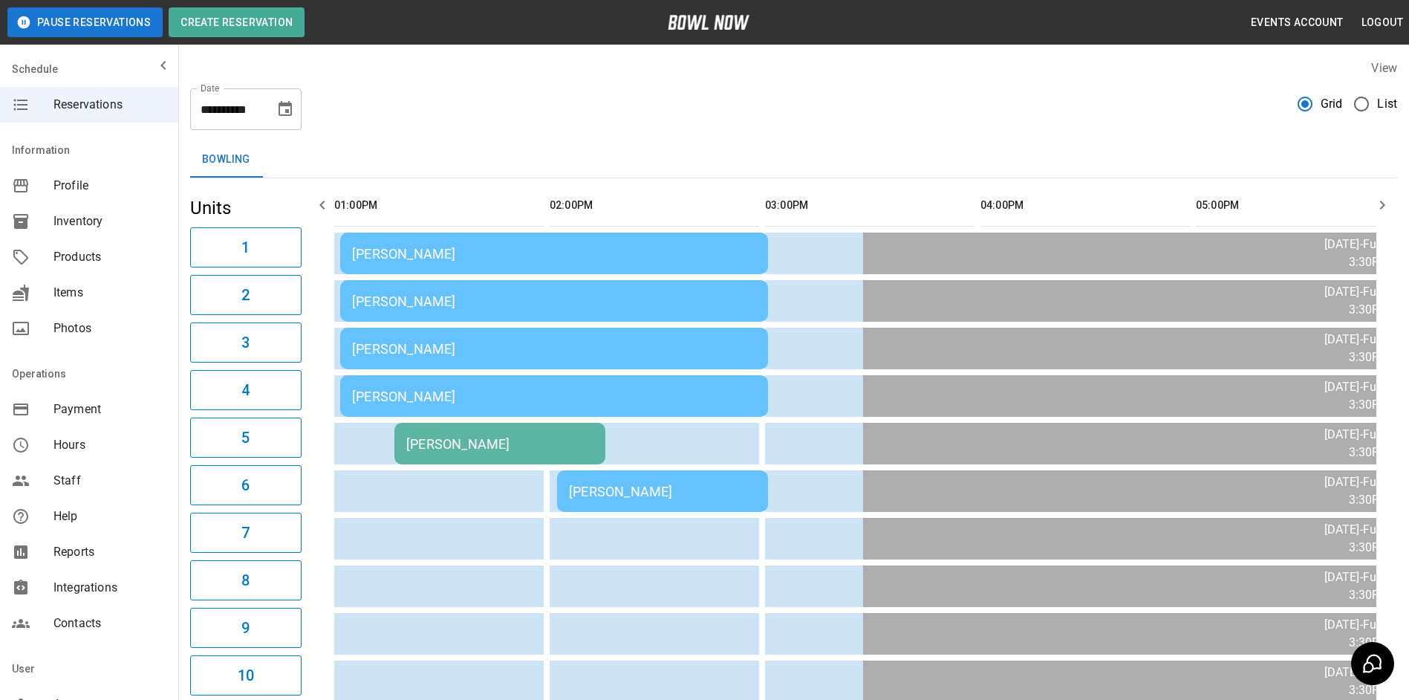
click at [630, 253] on div "[PERSON_NAME]" at bounding box center [554, 254] width 404 height 16
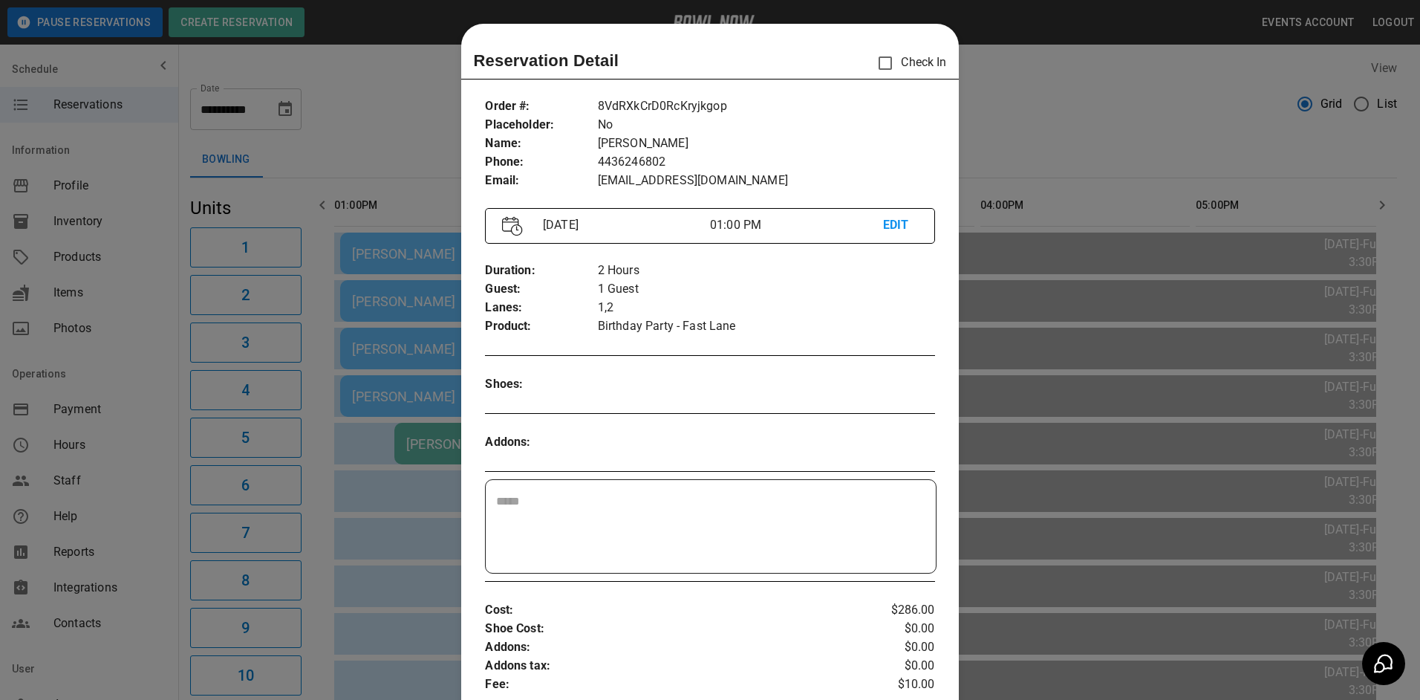
scroll to position [24, 0]
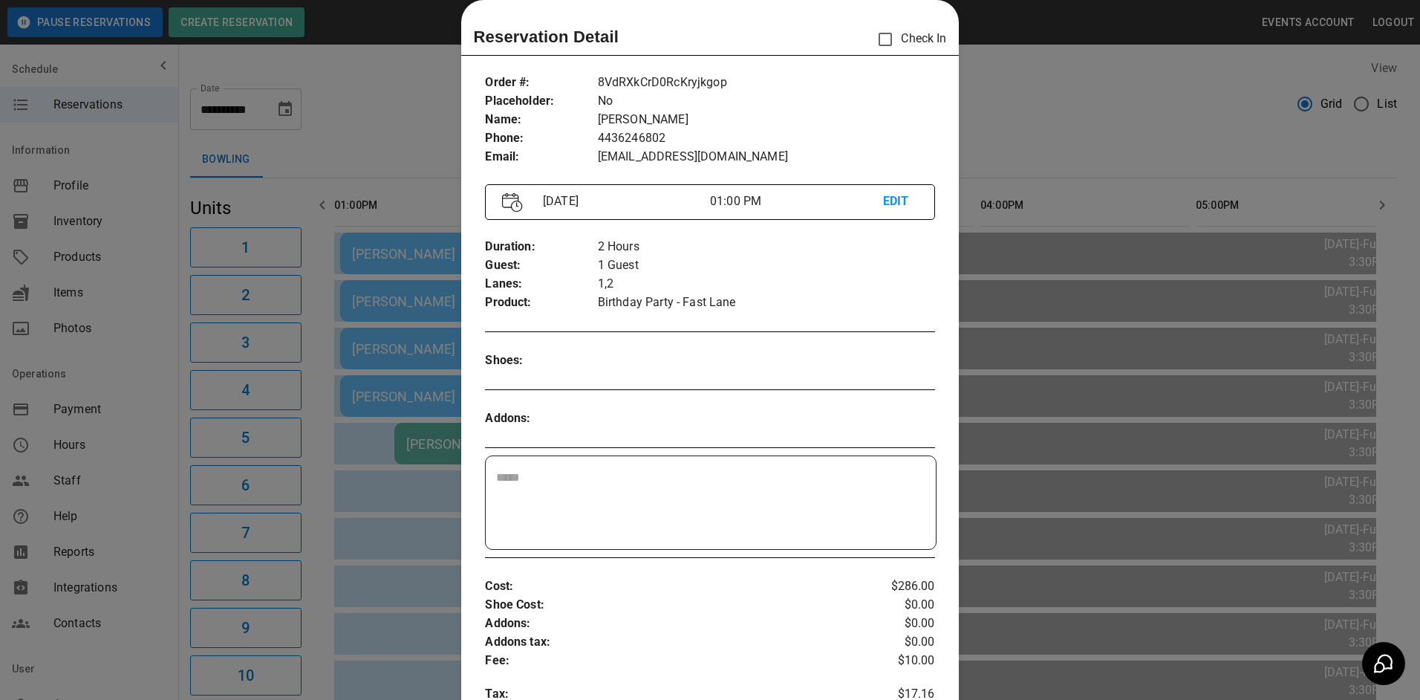
click at [899, 45] on p "Check In" at bounding box center [908, 39] width 76 height 31
click at [445, 359] on div at bounding box center [710, 350] width 1420 height 700
click at [443, 356] on div "[PERSON_NAME]" at bounding box center [554, 349] width 404 height 16
click at [434, 356] on div at bounding box center [710, 350] width 1420 height 700
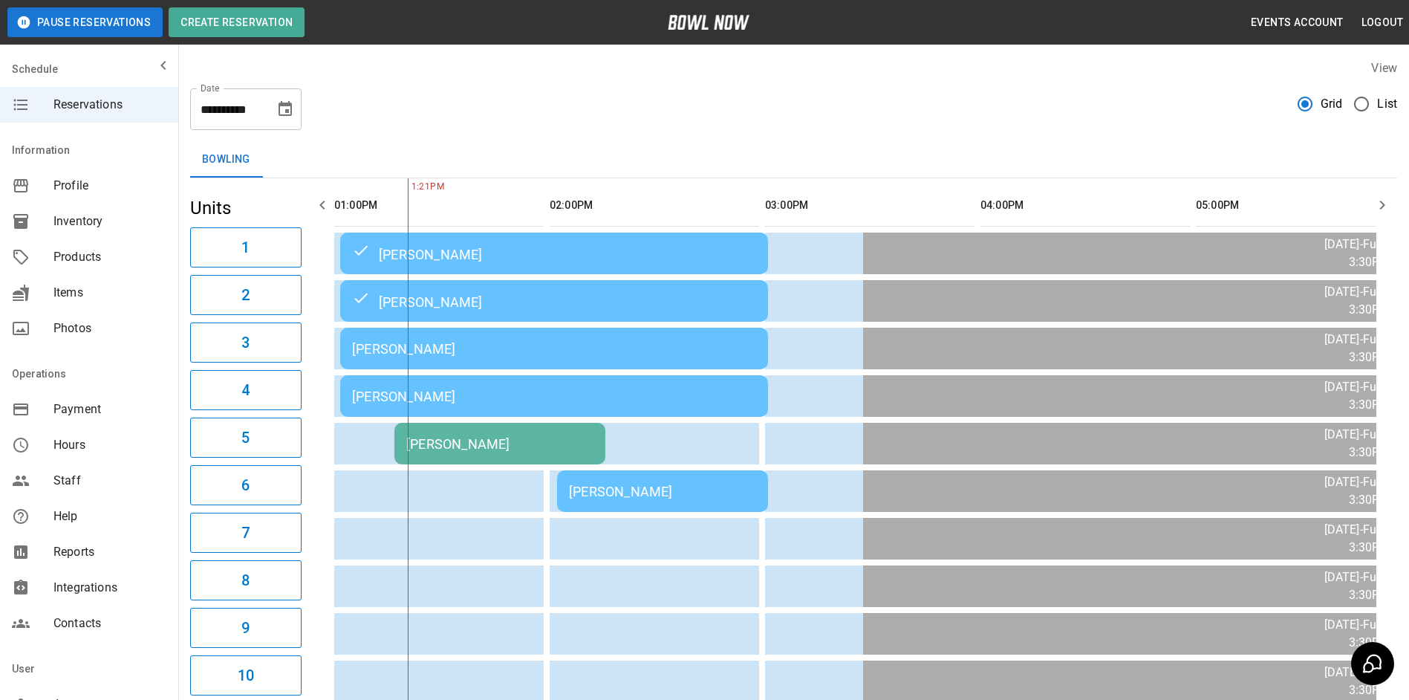
click at [471, 342] on div "[PERSON_NAME]" at bounding box center [554, 349] width 404 height 16
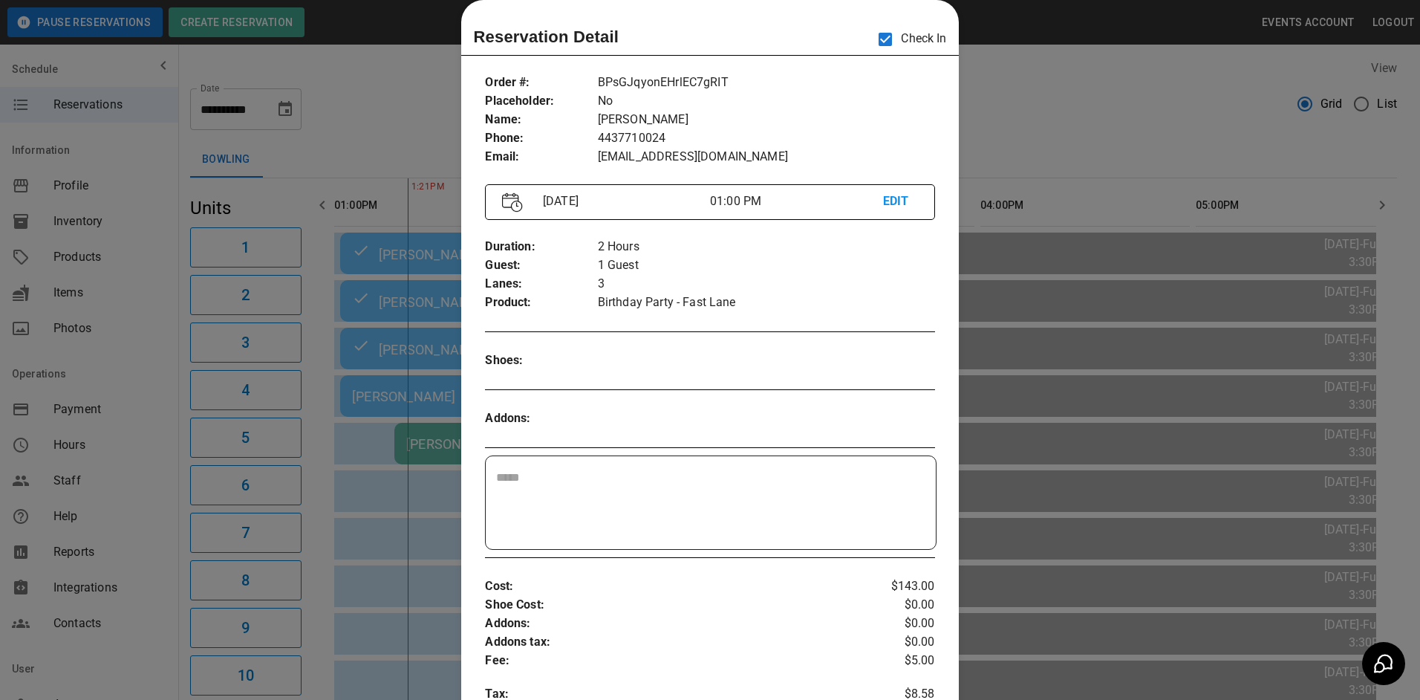
click at [412, 429] on div at bounding box center [710, 350] width 1420 height 700
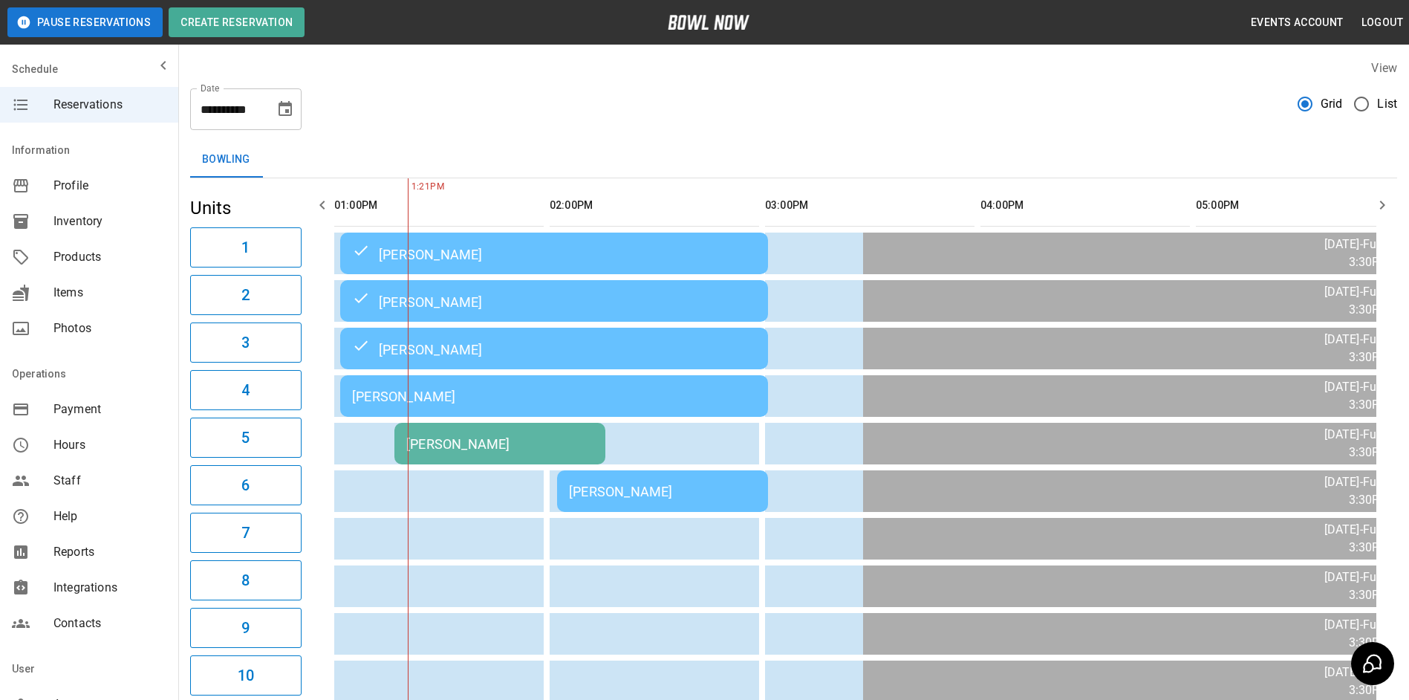
click at [443, 444] on div "[PERSON_NAME]" at bounding box center [499, 444] width 187 height 16
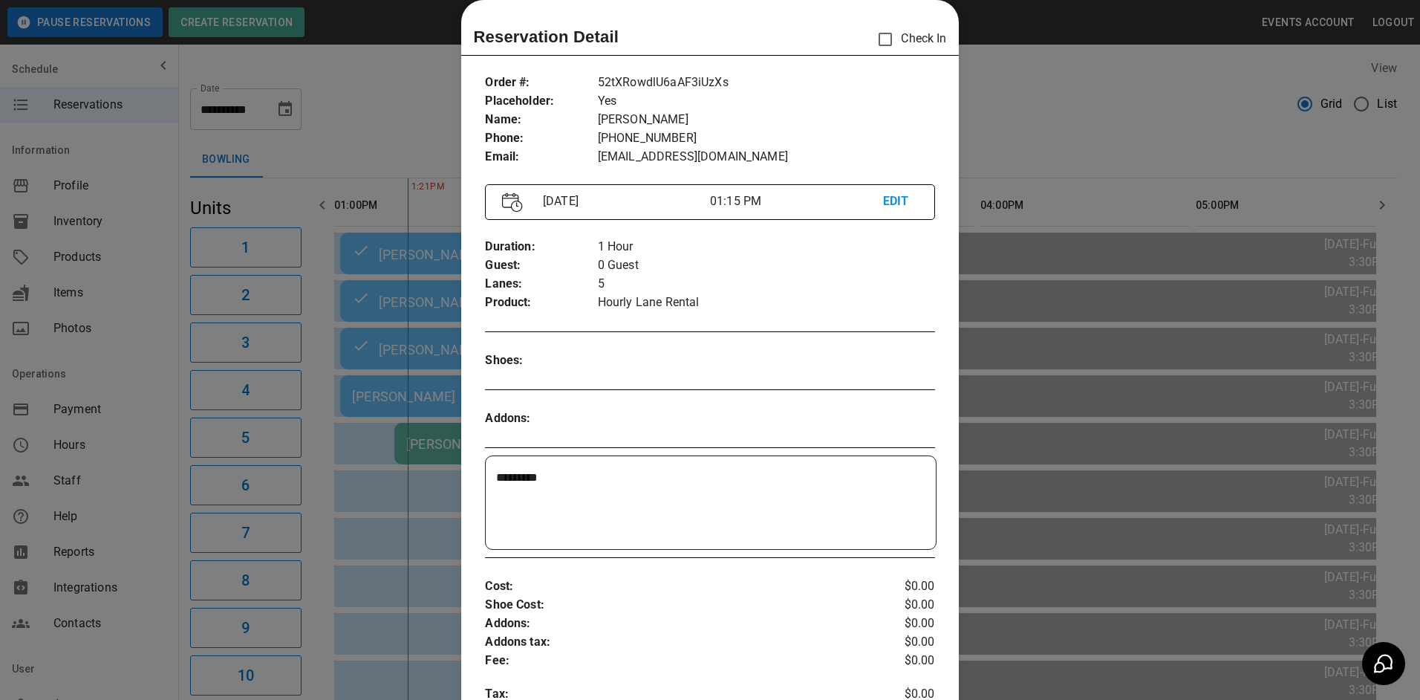
click at [398, 466] on div at bounding box center [710, 350] width 1420 height 700
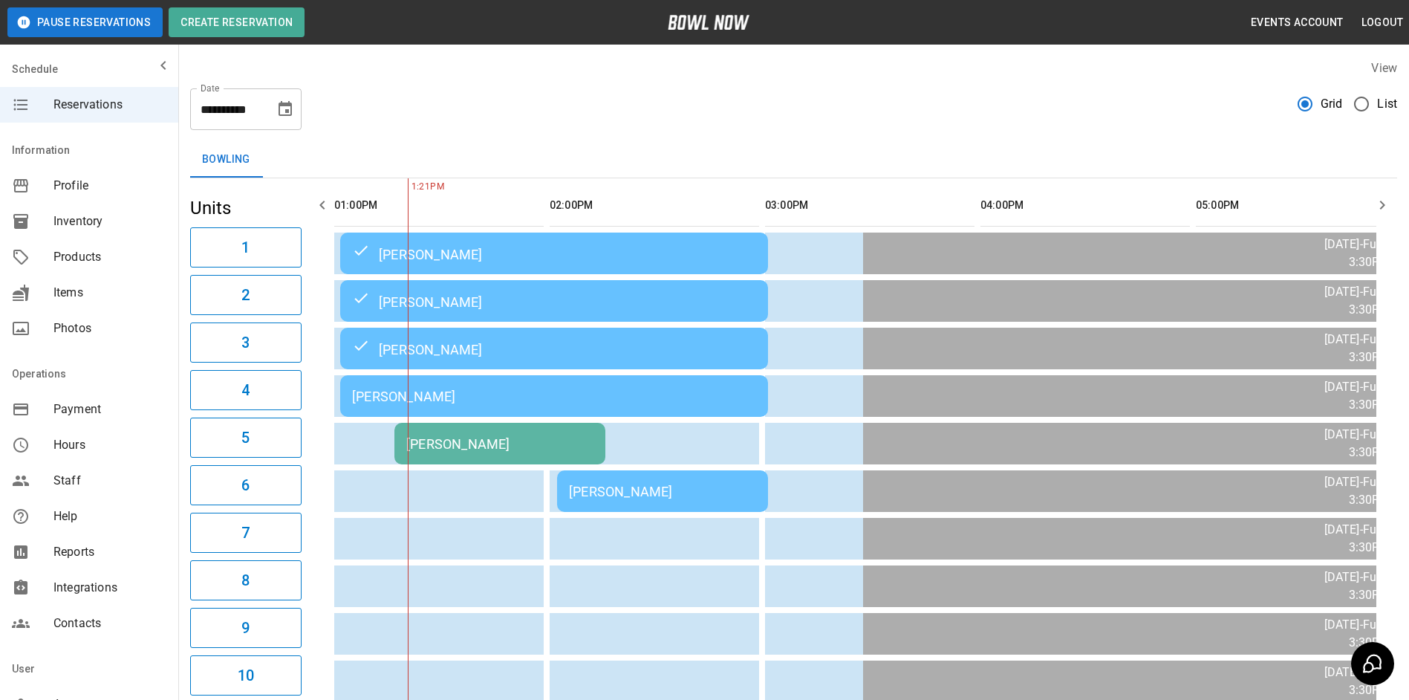
click at [588, 504] on td "[PERSON_NAME]" at bounding box center [662, 491] width 211 height 42
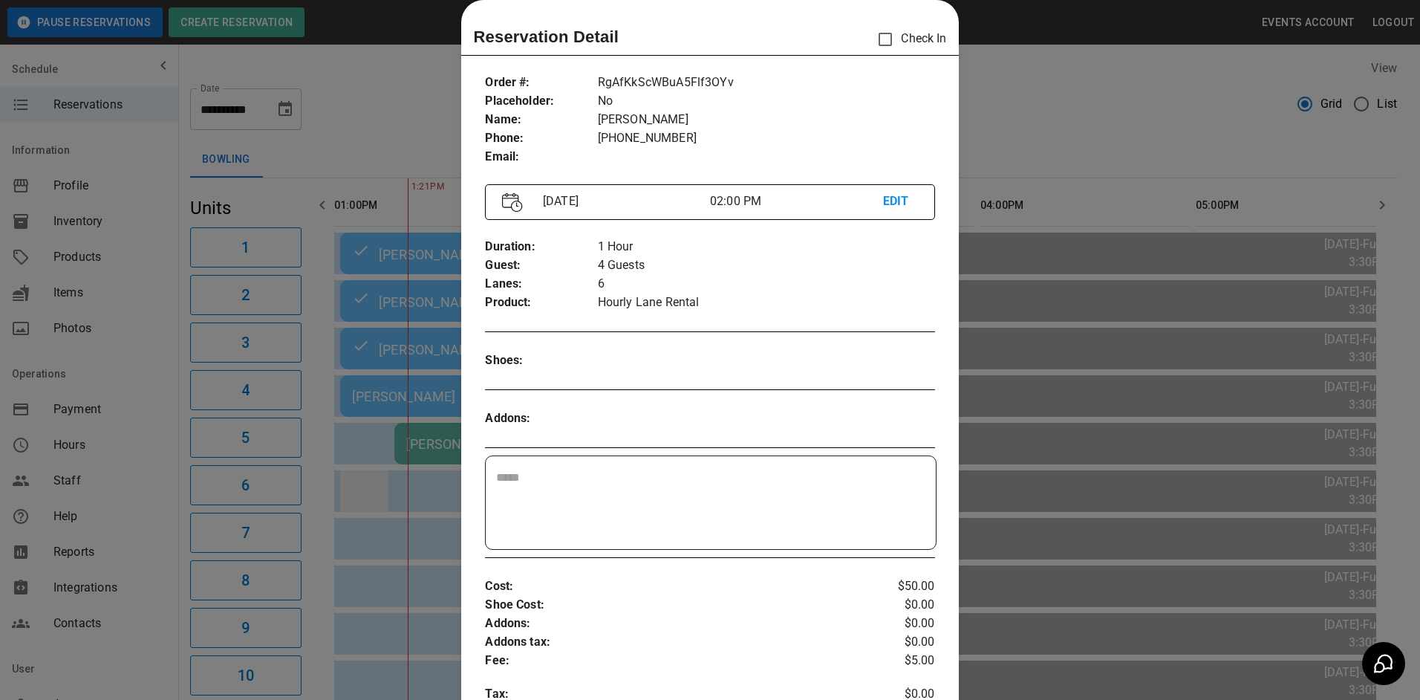
drag, startPoint x: 390, startPoint y: 504, endPoint x: 376, endPoint y: 498, distance: 15.6
click at [386, 503] on div at bounding box center [710, 350] width 1420 height 700
